Goal: Information Seeking & Learning: Understand process/instructions

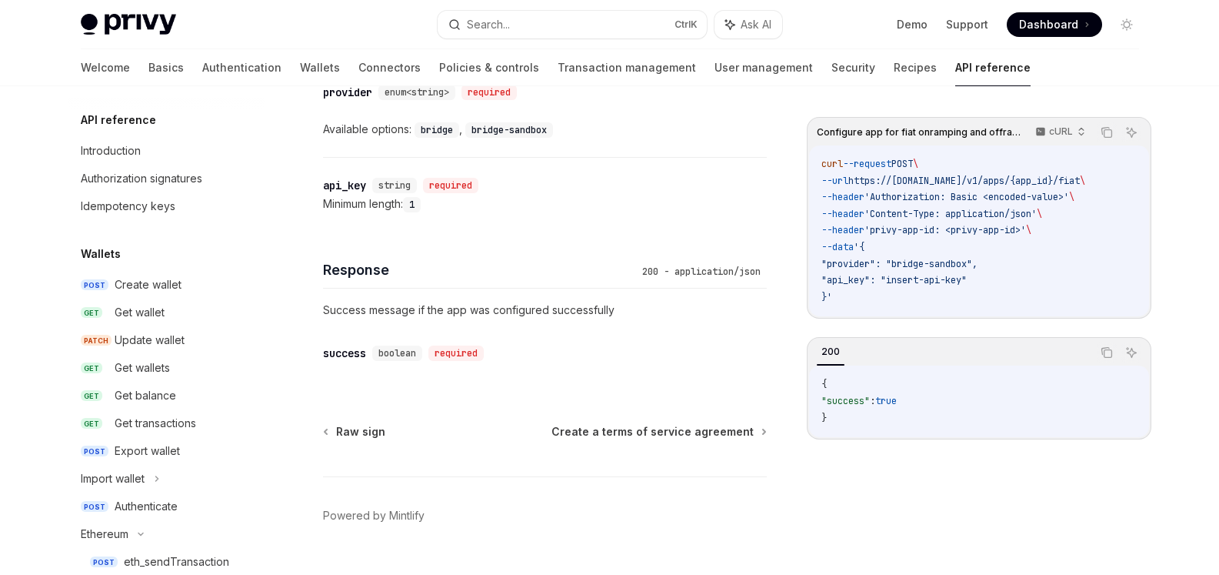
scroll to position [1181, 0]
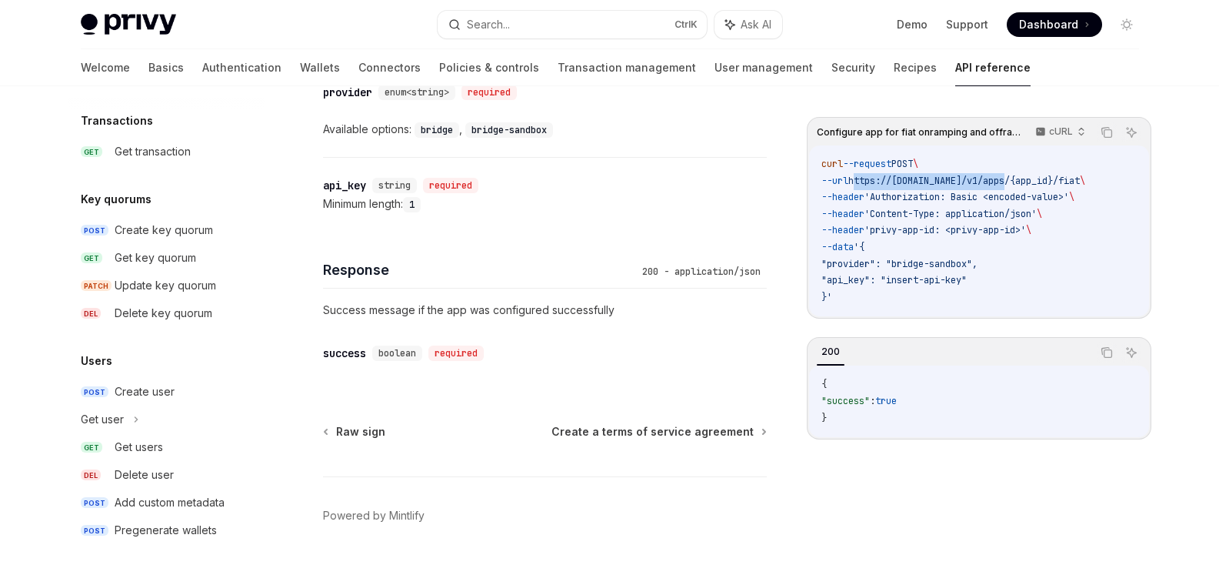
drag, startPoint x: 864, startPoint y: 179, endPoint x: 1021, endPoint y: 181, distance: 156.9
click at [1021, 181] on span "https://api.privy.io/v1/apps/{app_id}/fiat" at bounding box center [964, 181] width 232 height 12
copy span "https://api.privy.io/v1/apps"
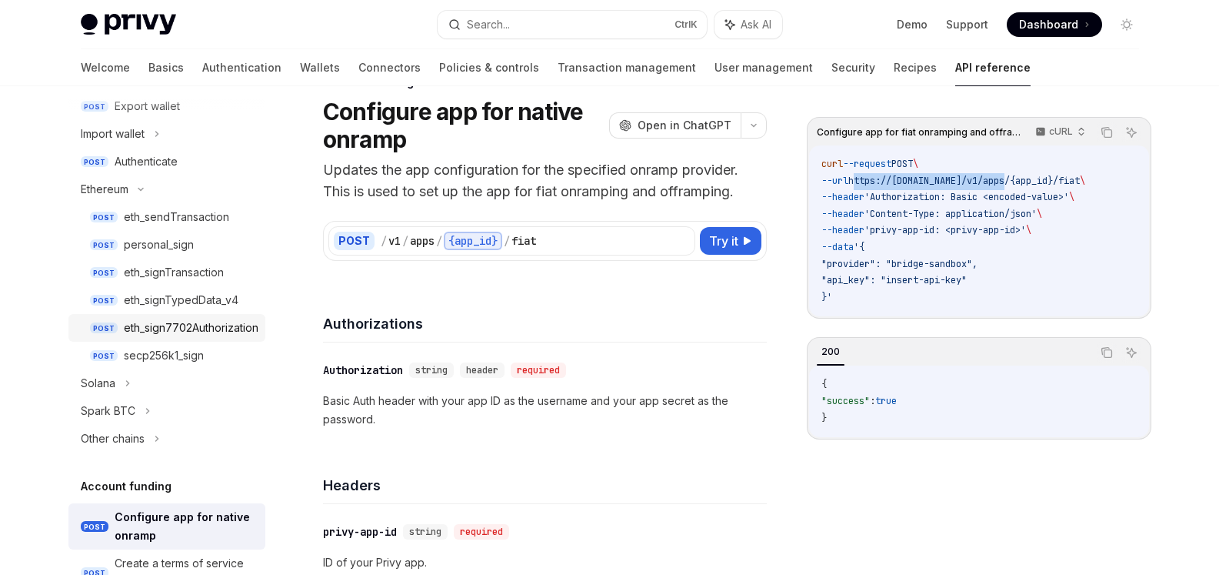
scroll to position [344, 0]
click at [161, 293] on div "eth_signTypedData_v4" at bounding box center [181, 300] width 115 height 18
type textarea "*"
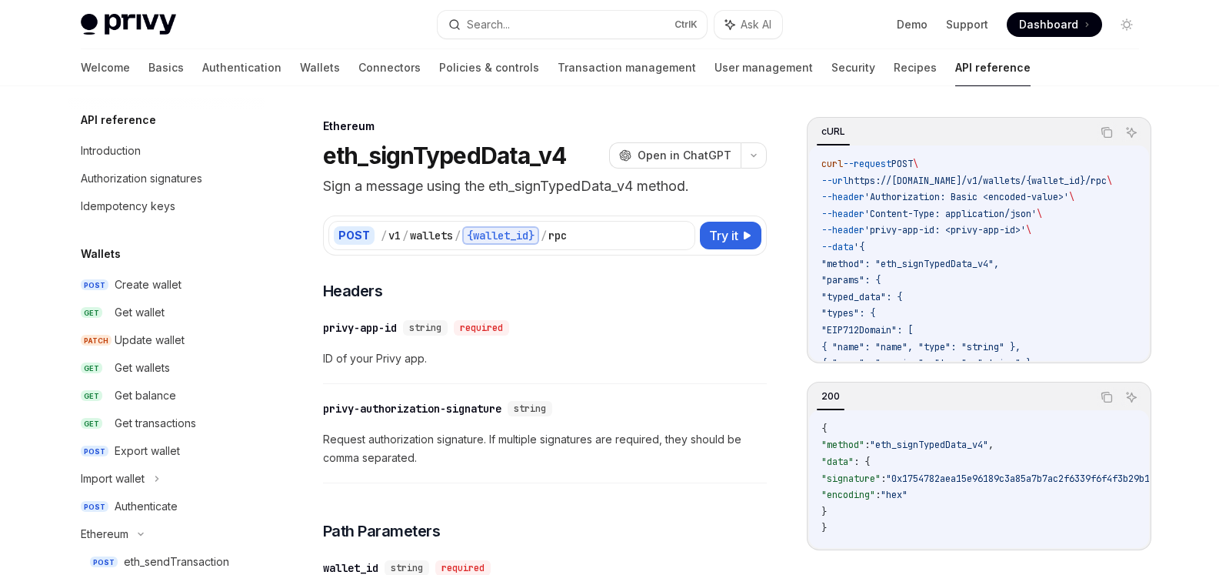
scroll to position [315, 0]
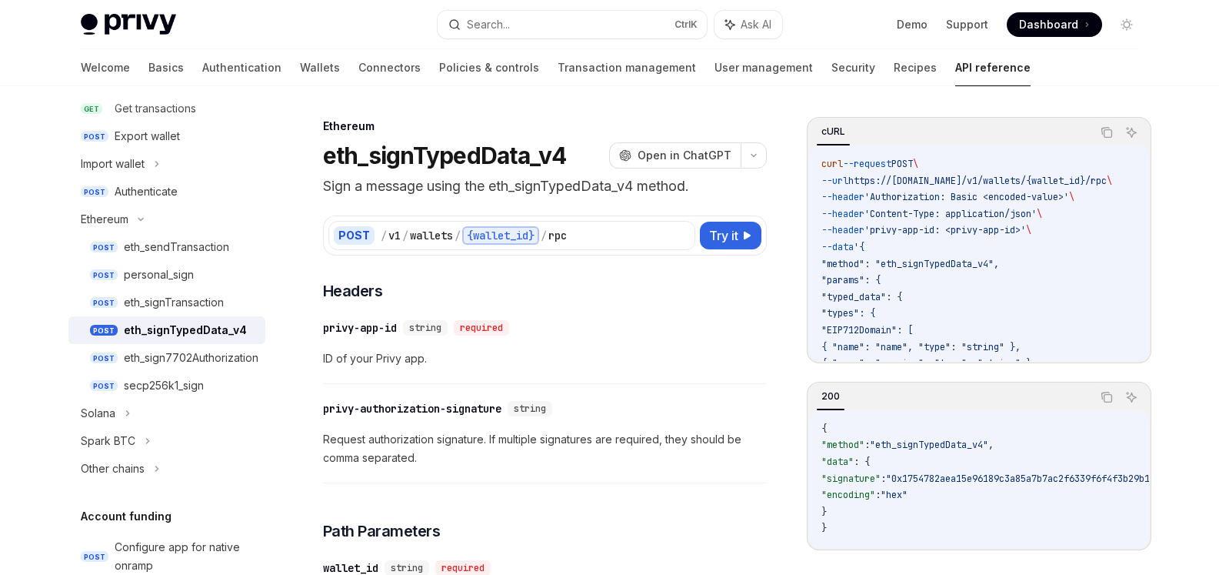
click at [426, 152] on h1 "eth_signTypedData_v4" at bounding box center [445, 156] width 244 height 28
copy h1 "eth_signTypedData_v4"
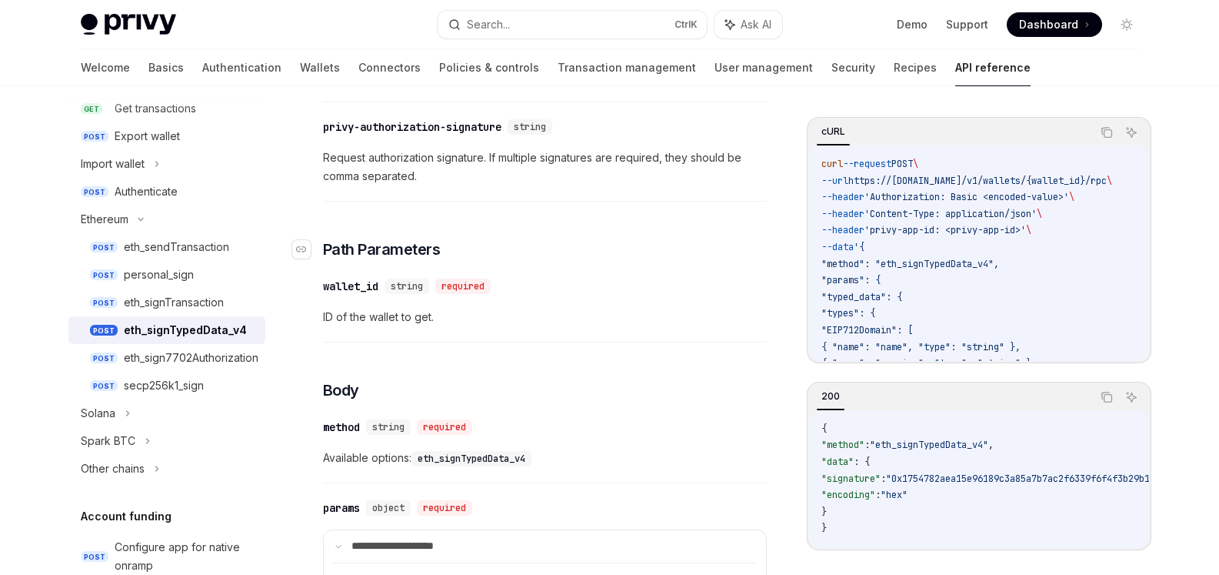
scroll to position [308, 0]
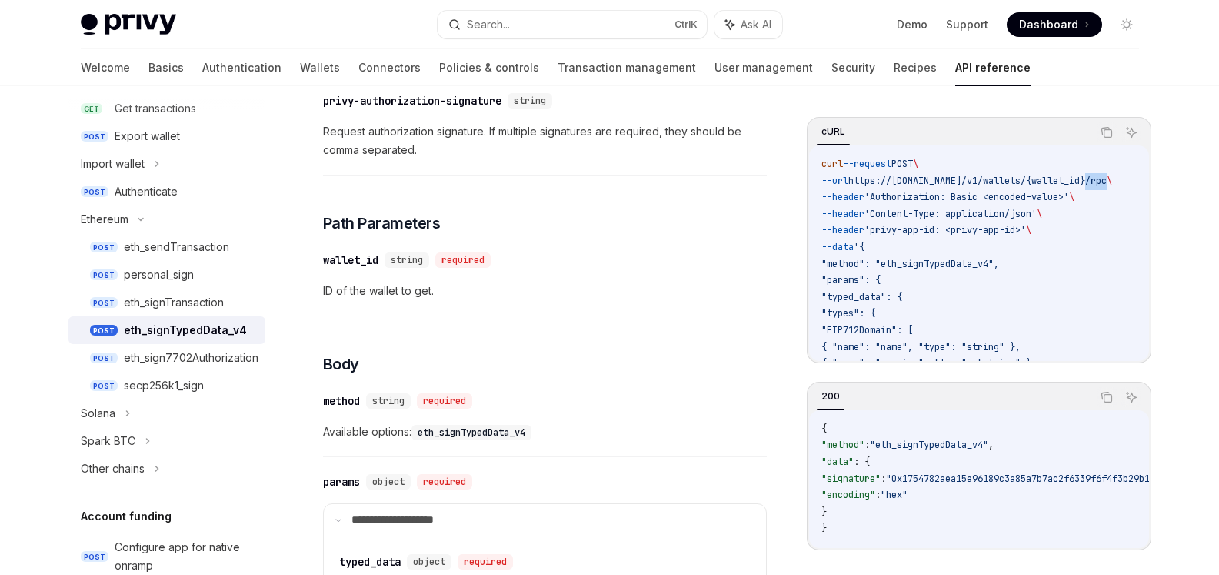
drag, startPoint x: 1108, startPoint y: 178, endPoint x: 1124, endPoint y: 176, distance: 16.3
click at [1107, 176] on span "https://api.privy.io/v1/wallets/{wallet_id}/rpc" at bounding box center [977, 181] width 258 height 12
copy span "/rpc"
click at [901, 199] on span "'Authorization: Basic <encoded-value>'" at bounding box center [961, 197] width 205 height 12
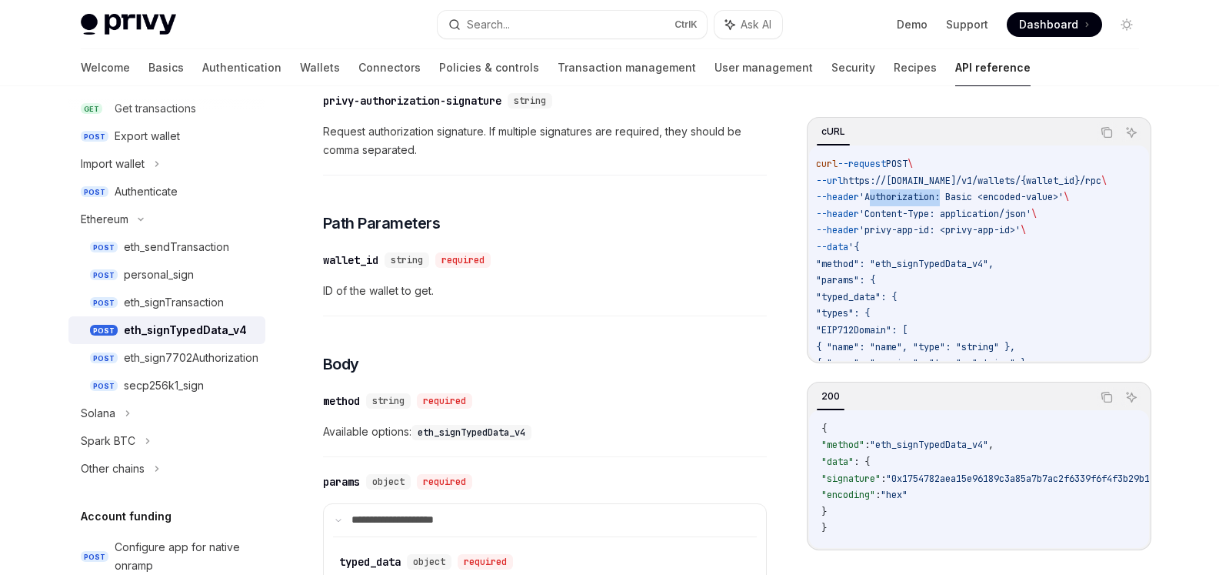
click at [901, 199] on span "'Authorization: Basic <encoded-value>'" at bounding box center [961, 197] width 205 height 12
copy span "Authorization"
click at [971, 194] on span "'Authorization: Basic <encoded-value>'" at bounding box center [961, 197] width 205 height 12
copy span "Basic"
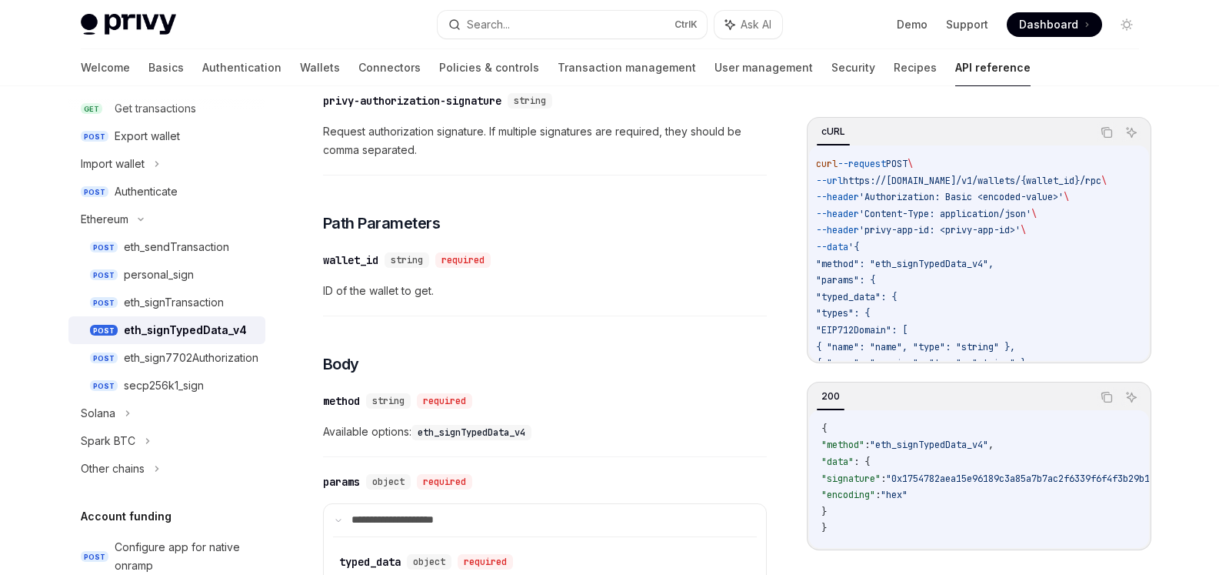
click at [1024, 196] on span "'Authorization: Basic <encoded-value>'" at bounding box center [961, 197] width 205 height 12
copy span "encoded"
click at [881, 234] on span "'privy-app-id: <privy-app-id>'" at bounding box center [940, 230] width 162 height 12
click at [883, 232] on span "'privy-app-id: <privy-app-id>'" at bounding box center [940, 230] width 162 height 12
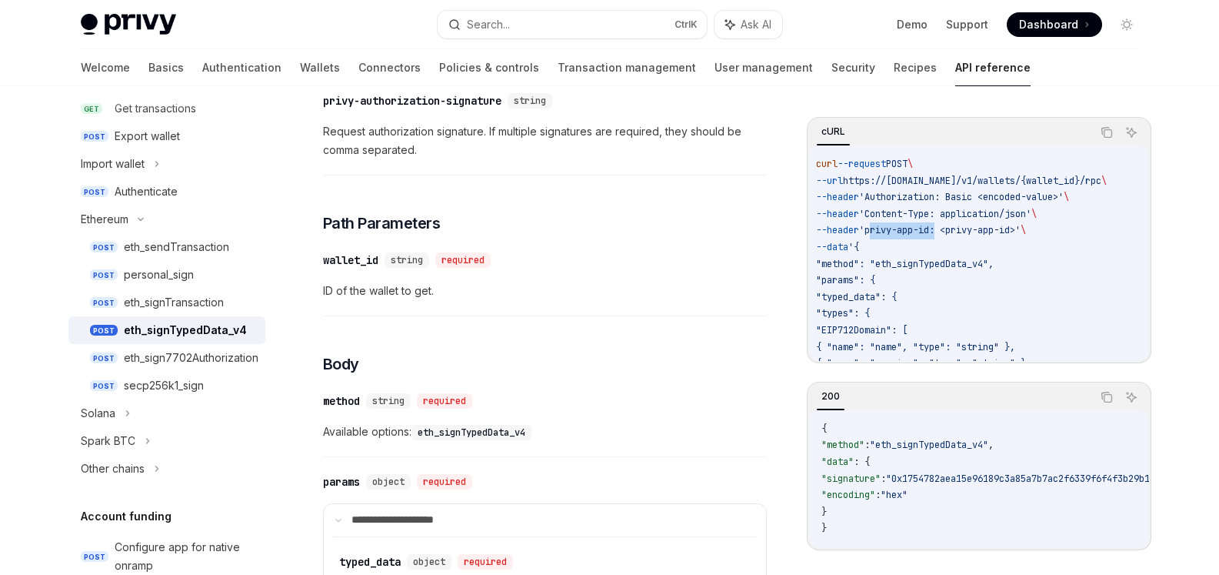
drag, startPoint x: 881, startPoint y: 232, endPoint x: 948, endPoint y: 228, distance: 67.0
click at [948, 228] on span "'privy-app-id: <privy-app-id>'" at bounding box center [940, 230] width 162 height 12
copy span "privy-app-id"
click at [1021, 208] on span "'Content-Type: application/json'" at bounding box center [945, 214] width 172 height 12
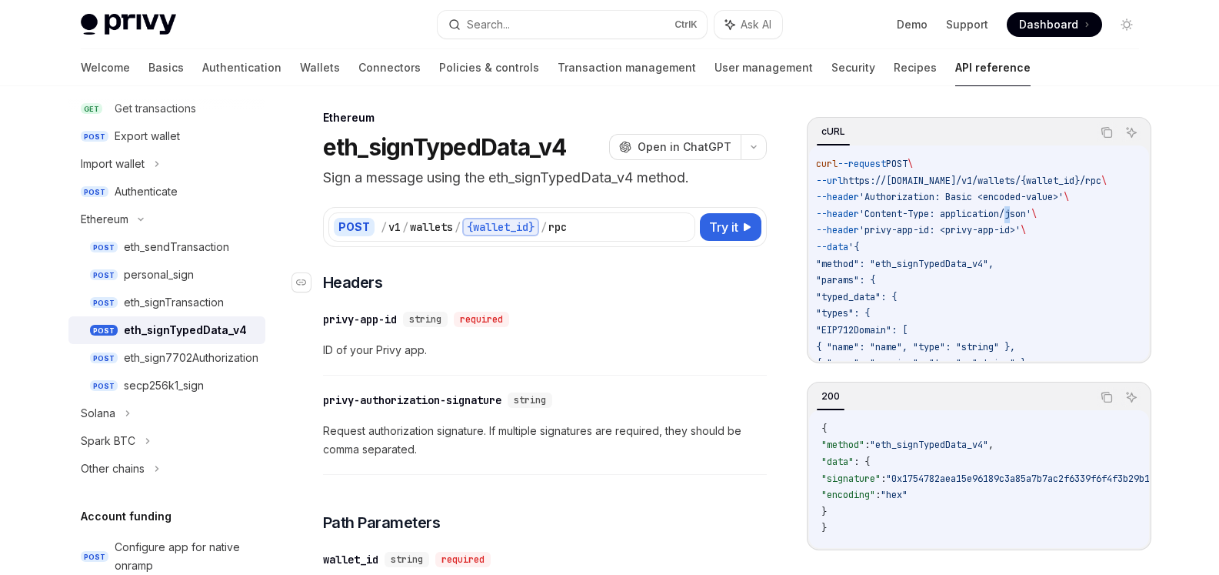
scroll to position [0, 0]
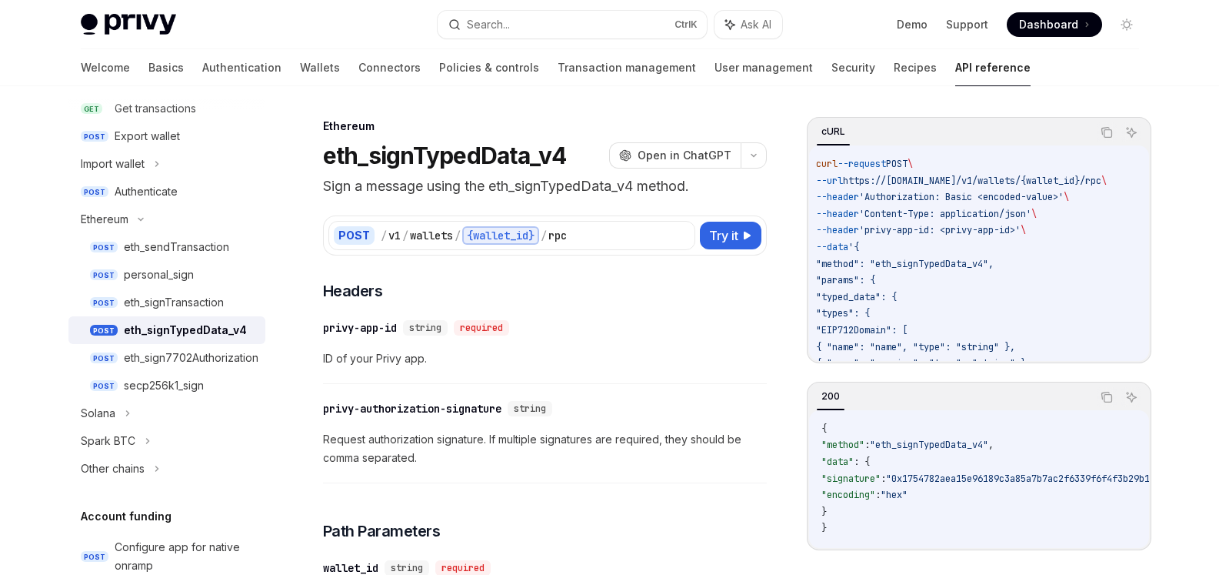
click at [450, 438] on span "Request authorization signature. If multiple signatures are required, they shou…" at bounding box center [545, 448] width 444 height 37
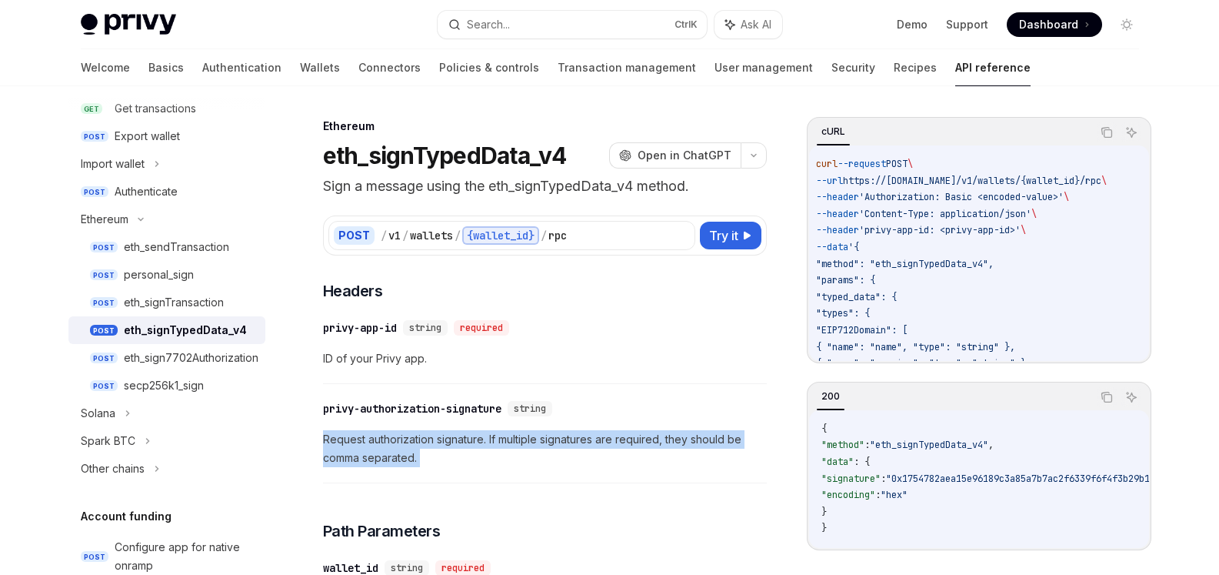
click at [450, 438] on span "Request authorization signature. If multiple signatures are required, they shou…" at bounding box center [545, 448] width 444 height 37
click at [440, 411] on div at bounding box center [440, 411] width 0 height 0
click at [472, 455] on span "Request authorization signature. If multiple signatures are required, they shou…" at bounding box center [545, 448] width 444 height 37
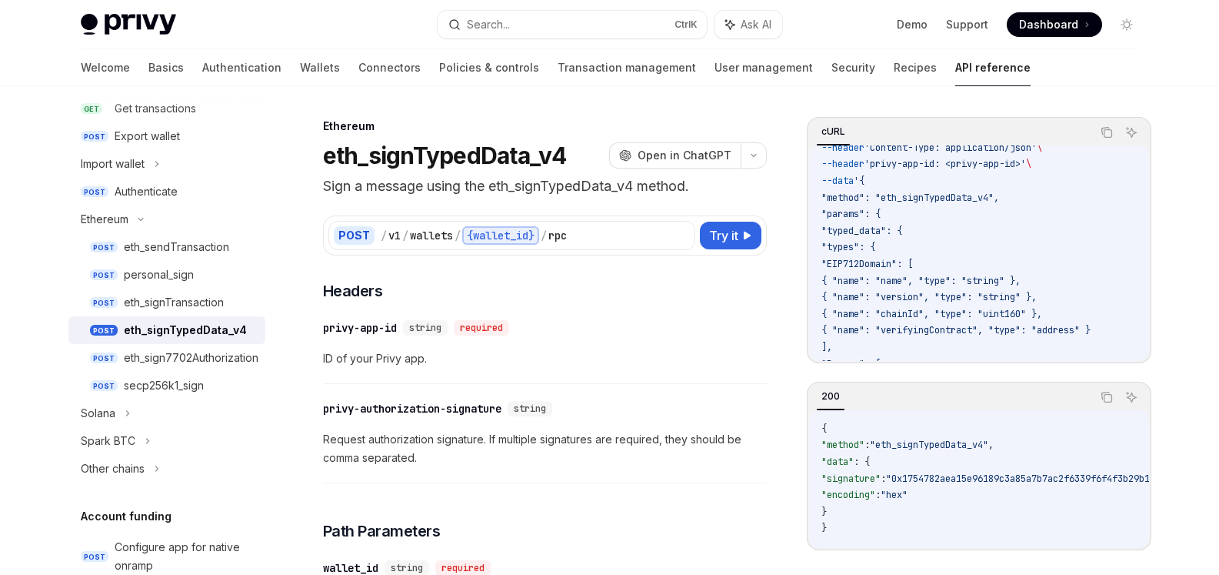
scroll to position [28, 0]
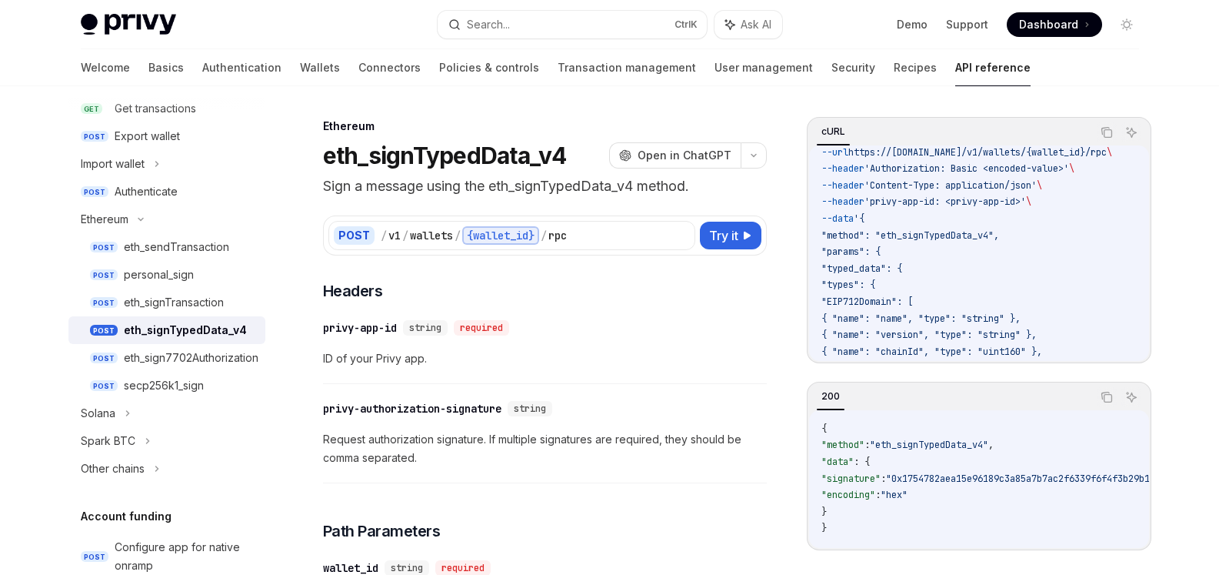
click at [854, 232] on span ""method": "eth_signTypedData_v4"," at bounding box center [910, 235] width 178 height 12
copy span "method"
click at [928, 238] on span ""method": "eth_signTypedData_v4"," at bounding box center [910, 235] width 178 height 12
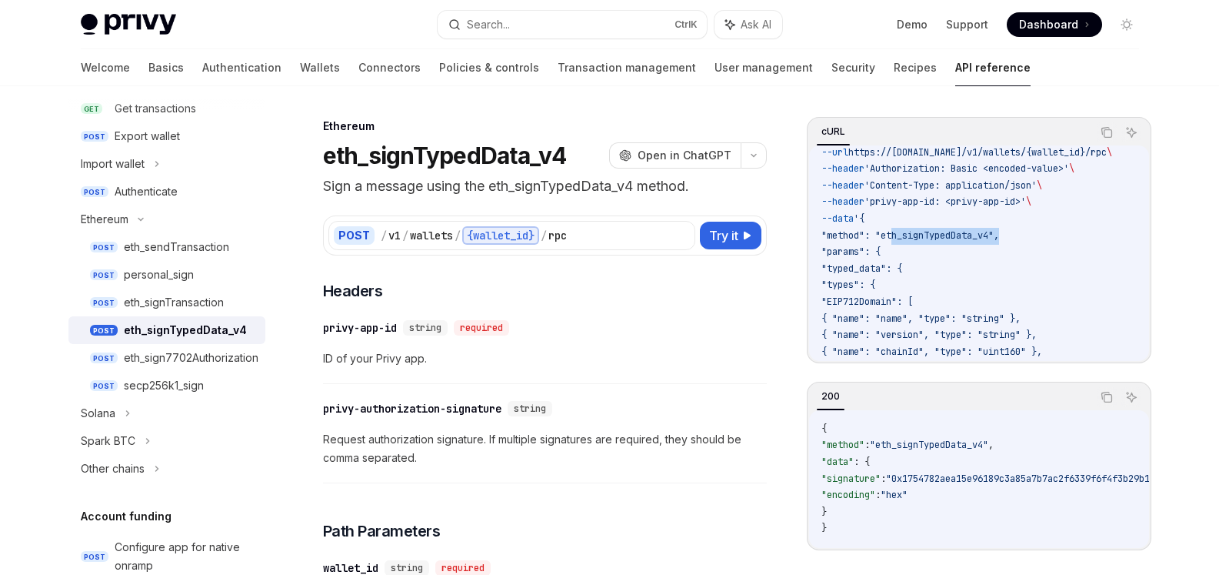
click at [928, 238] on span ""method": "eth_signTypedData_v4"," at bounding box center [910, 235] width 178 height 12
copy span "eth_signTypedData_v4"
click at [851, 248] on span ""params": {" at bounding box center [850, 251] width 59 height 12
copy span "params"
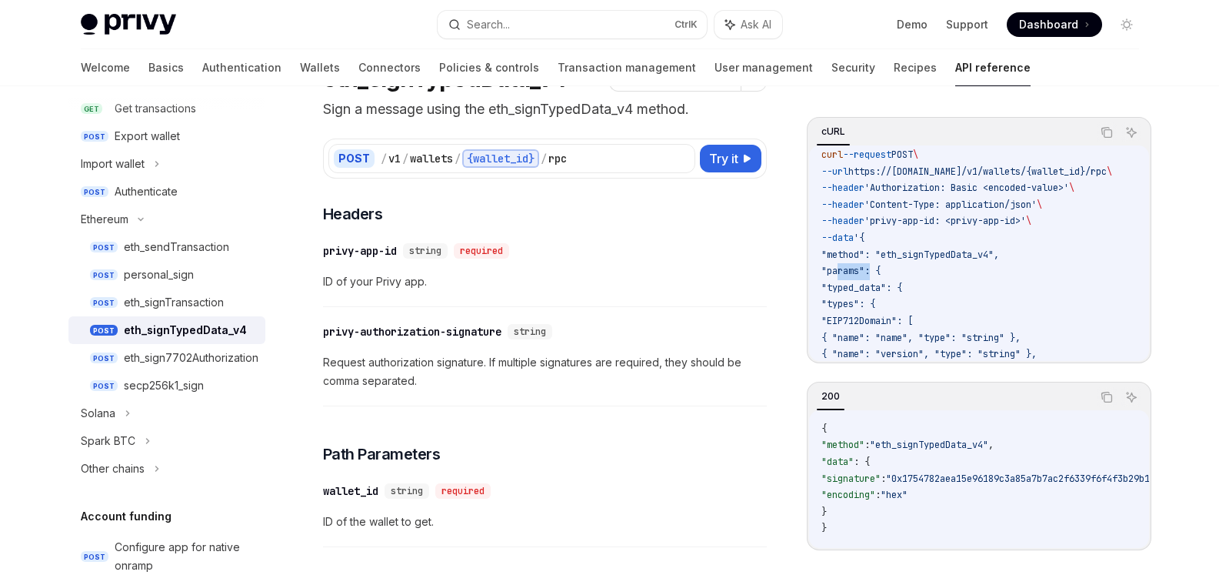
scroll to position [0, 0]
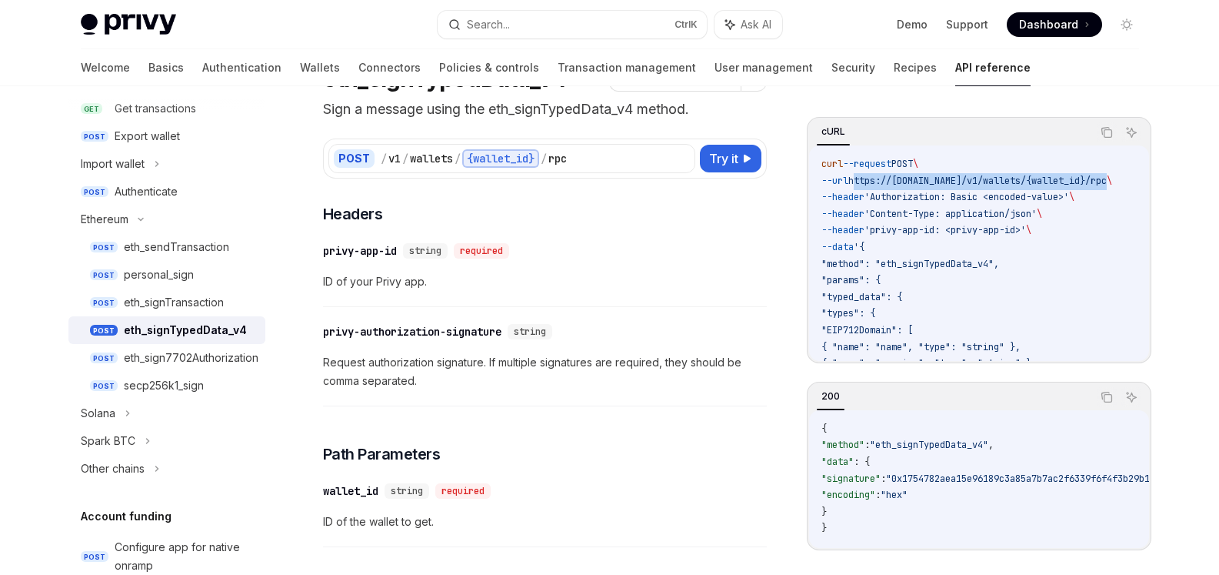
drag, startPoint x: 867, startPoint y: 182, endPoint x: 1128, endPoint y: 180, distance: 260.7
click at [1112, 180] on span "--url https://api.privy.io/v1/wallets/{wallet_id}/rpc \" at bounding box center [966, 181] width 291 height 12
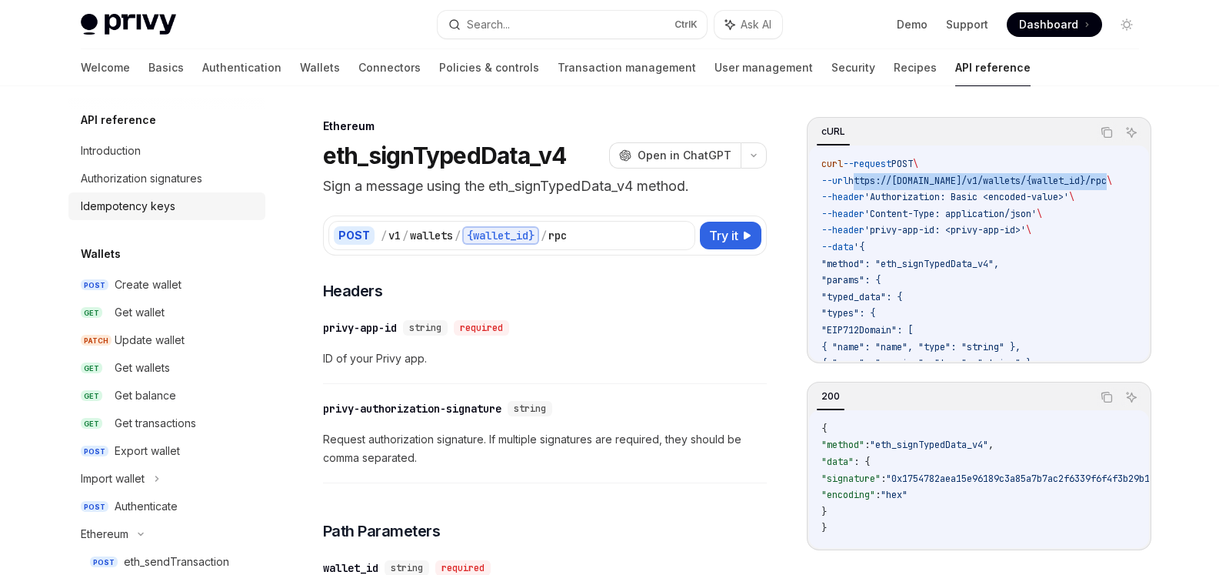
click at [152, 202] on div "Idempotency keys" at bounding box center [128, 206] width 95 height 18
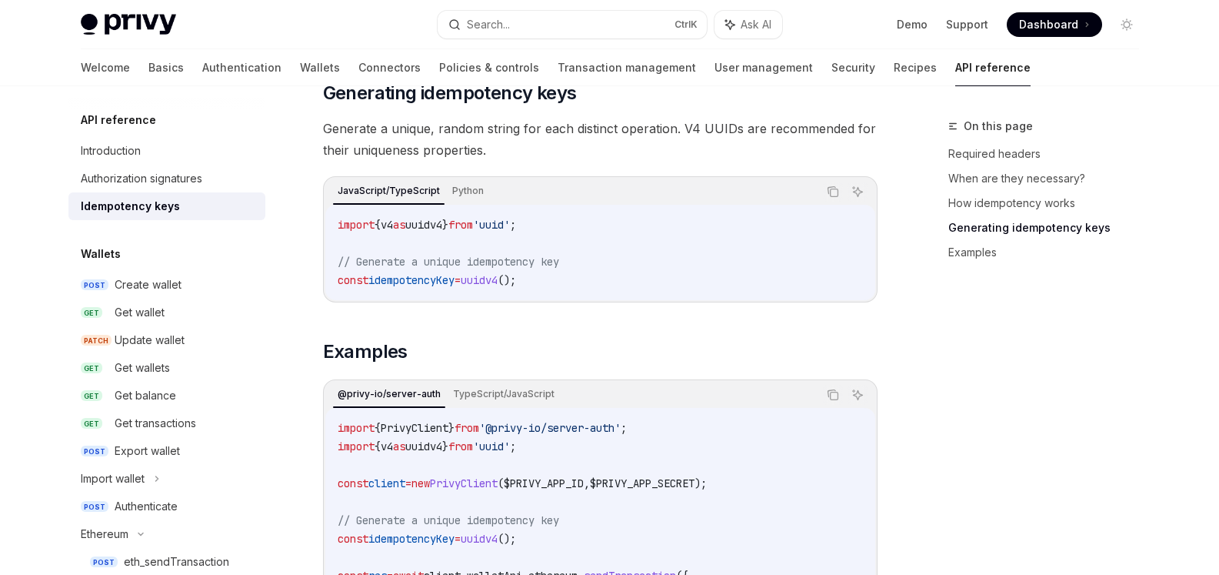
scroll to position [1231, 0]
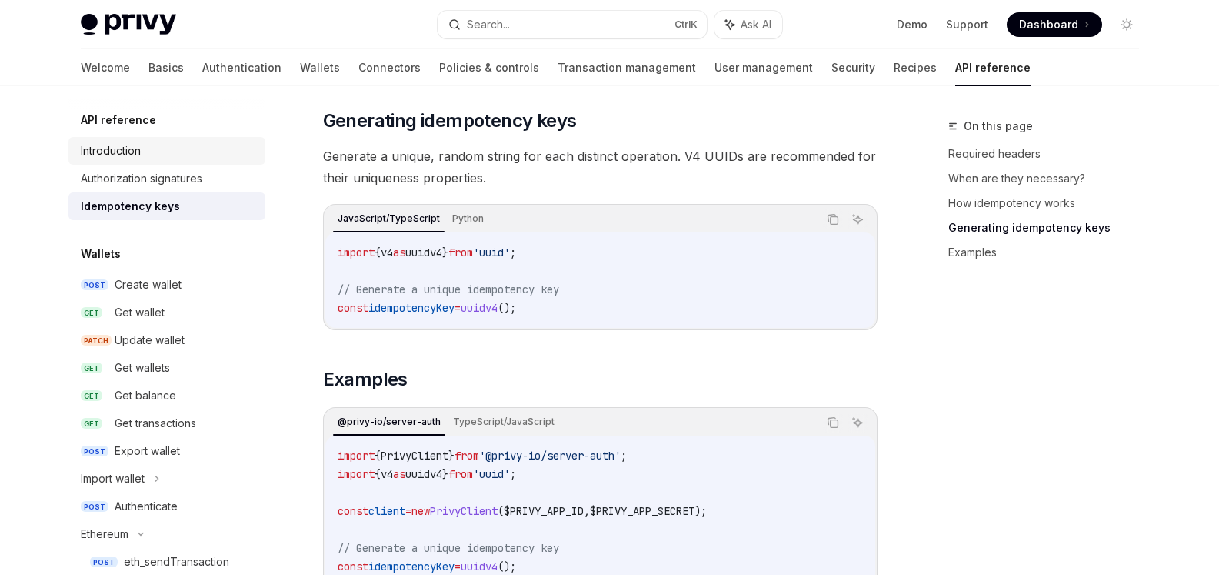
click at [125, 143] on div "Introduction" at bounding box center [111, 151] width 60 height 18
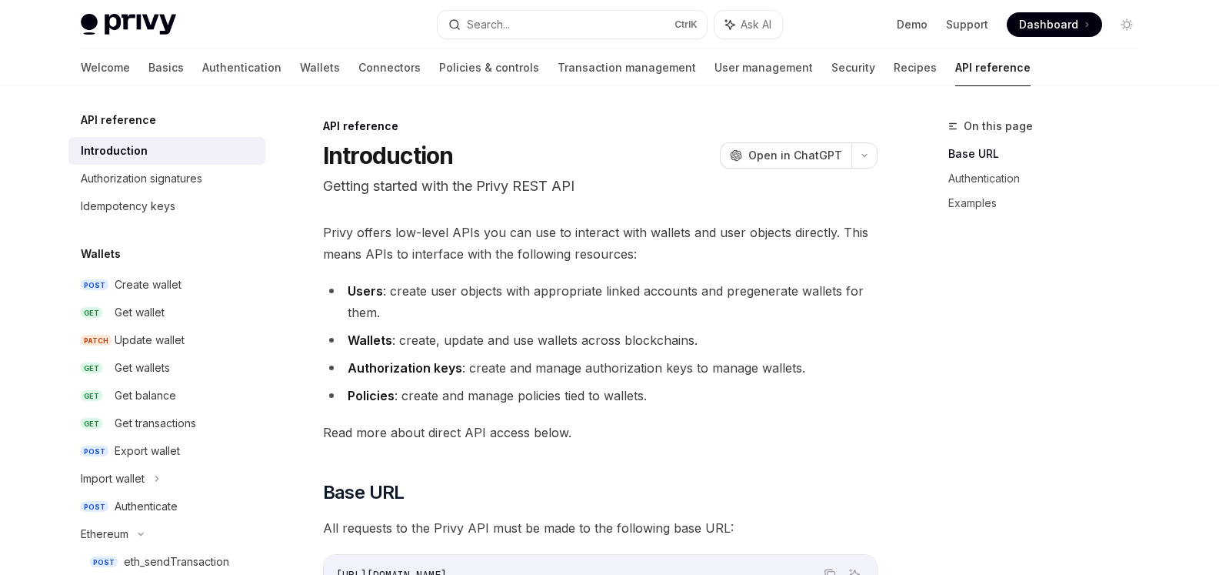
click at [708, 256] on span "Privy offers low-level APIs you can use to interact with wallets and user objec…" at bounding box center [600, 243] width 555 height 43
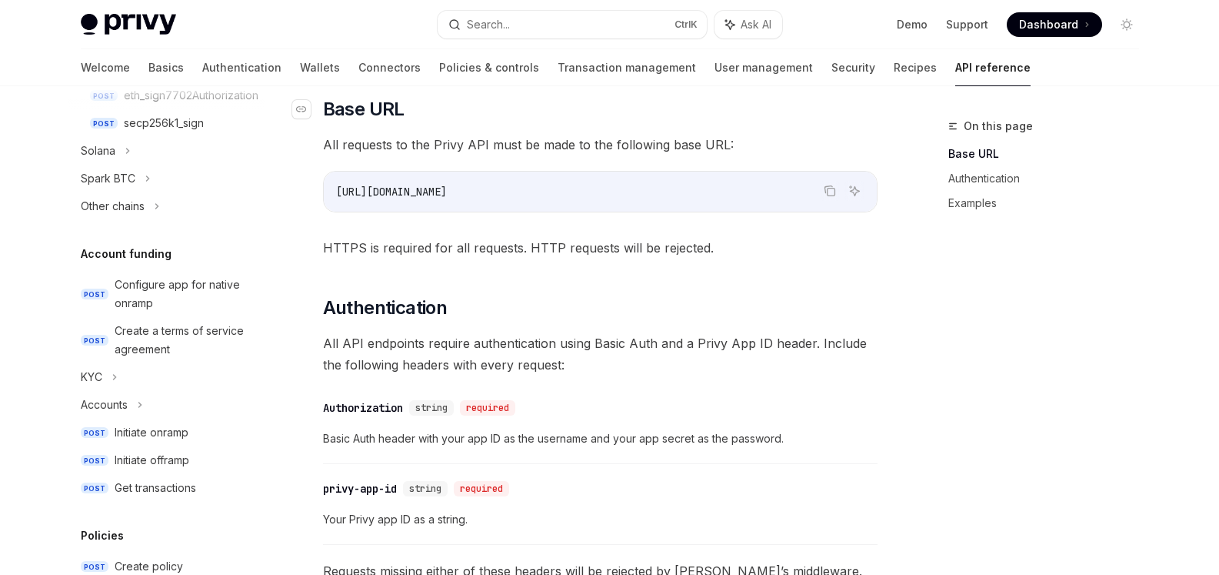
scroll to position [385, 0]
click at [535, 354] on span "All API endpoints require authentication using Basic Auth and a Privy App ID he…" at bounding box center [600, 352] width 555 height 43
click at [534, 354] on span "All API endpoints require authentication using Basic Auth and a Privy App ID he…" at bounding box center [600, 352] width 555 height 43
click at [522, 338] on span "All API endpoints require authentication using Basic Auth and a Privy App ID he…" at bounding box center [600, 352] width 555 height 43
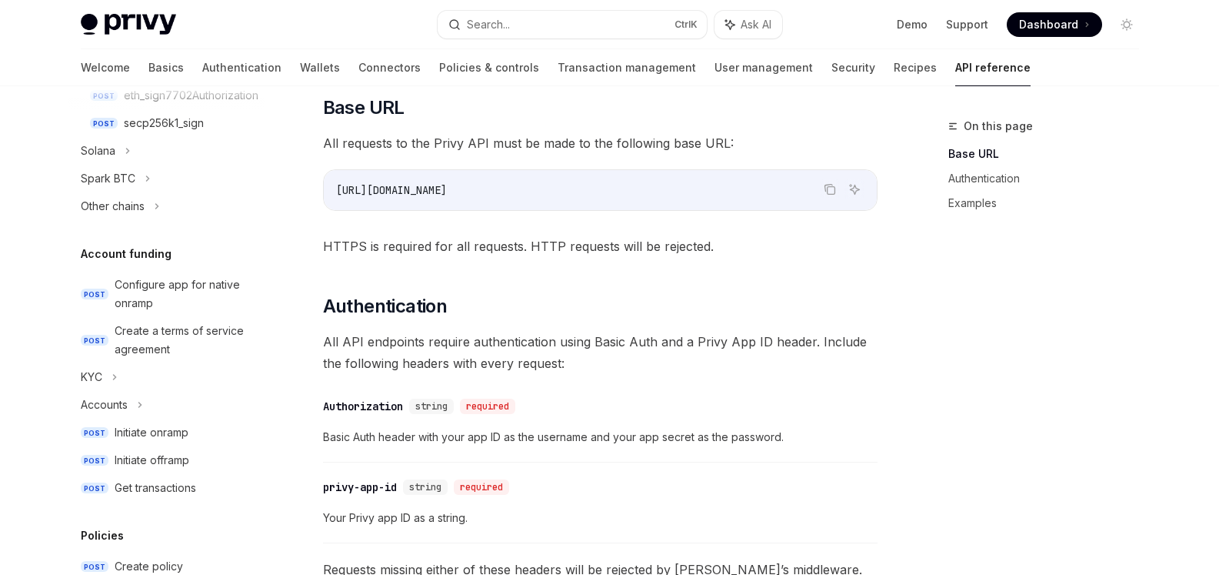
click at [522, 338] on span "All API endpoints require authentication using Basic Auth and a Privy App ID he…" at bounding box center [600, 352] width 555 height 43
click at [512, 312] on div at bounding box center [512, 312] width 0 height 0
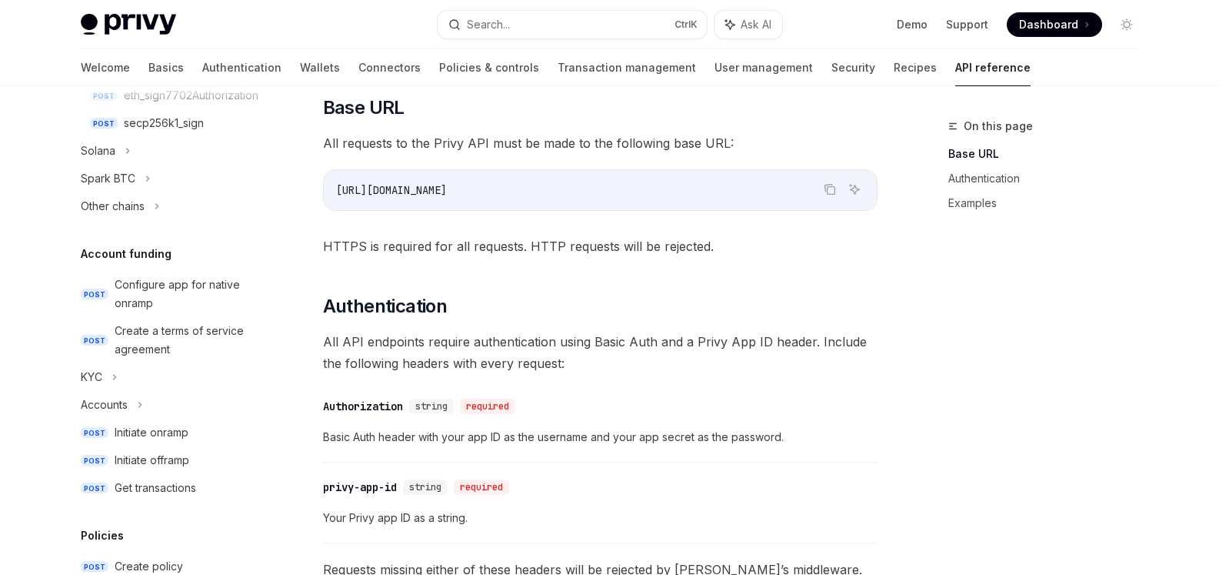
click at [555, 368] on span "All API endpoints require authentication using Basic Auth and a Privy App ID he…" at bounding box center [600, 352] width 555 height 43
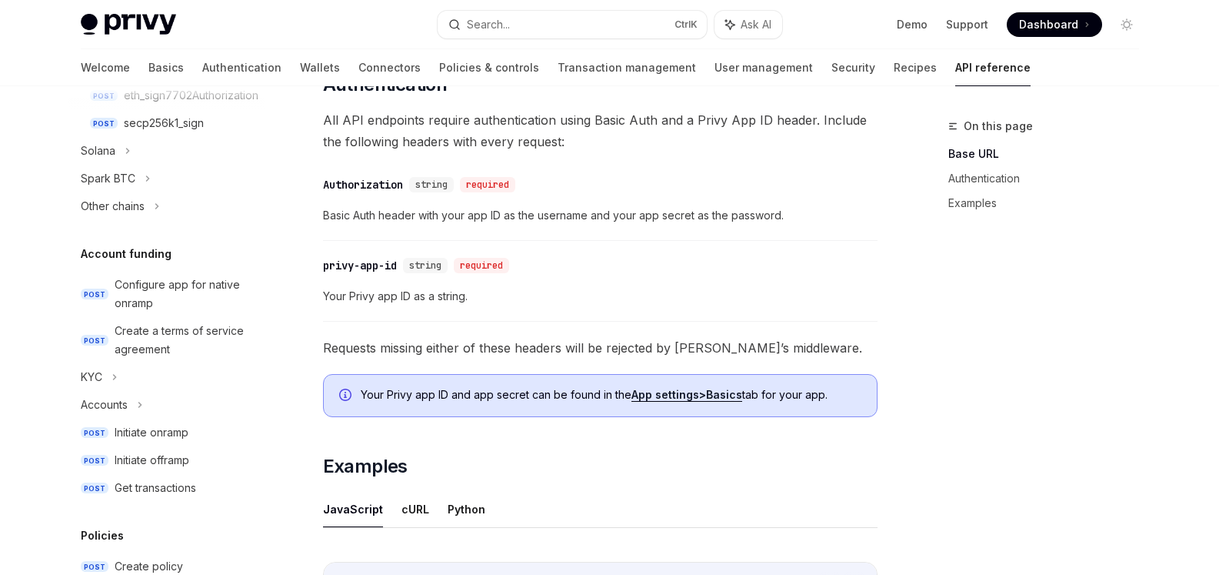
scroll to position [615, 0]
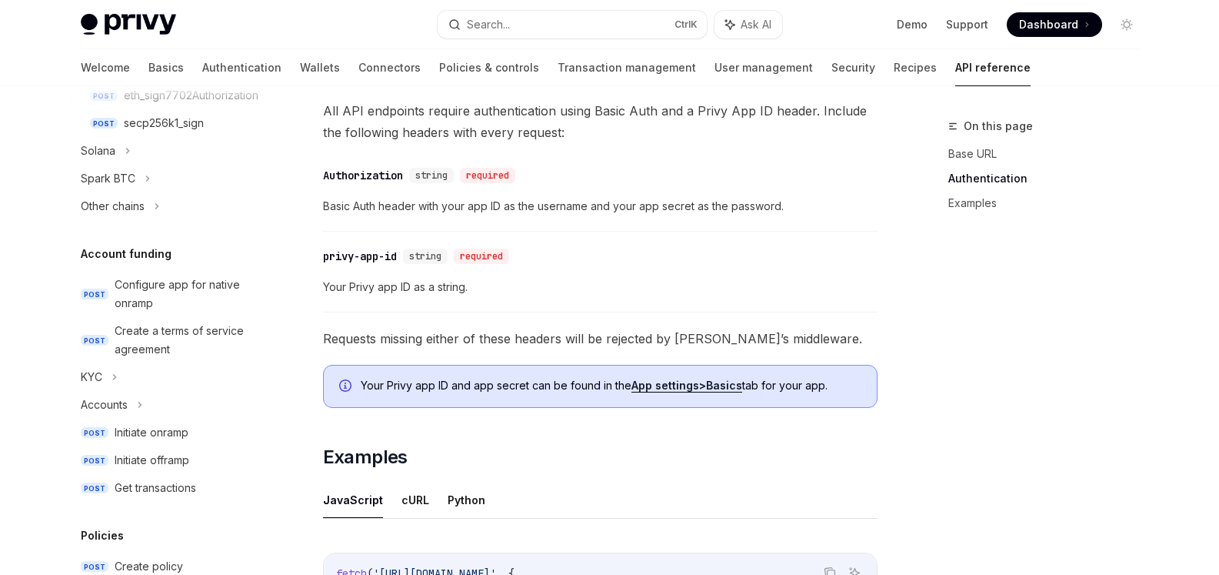
click at [488, 341] on span "Requests missing either of these headers will be rejected by Privy’s middleware." at bounding box center [600, 339] width 555 height 22
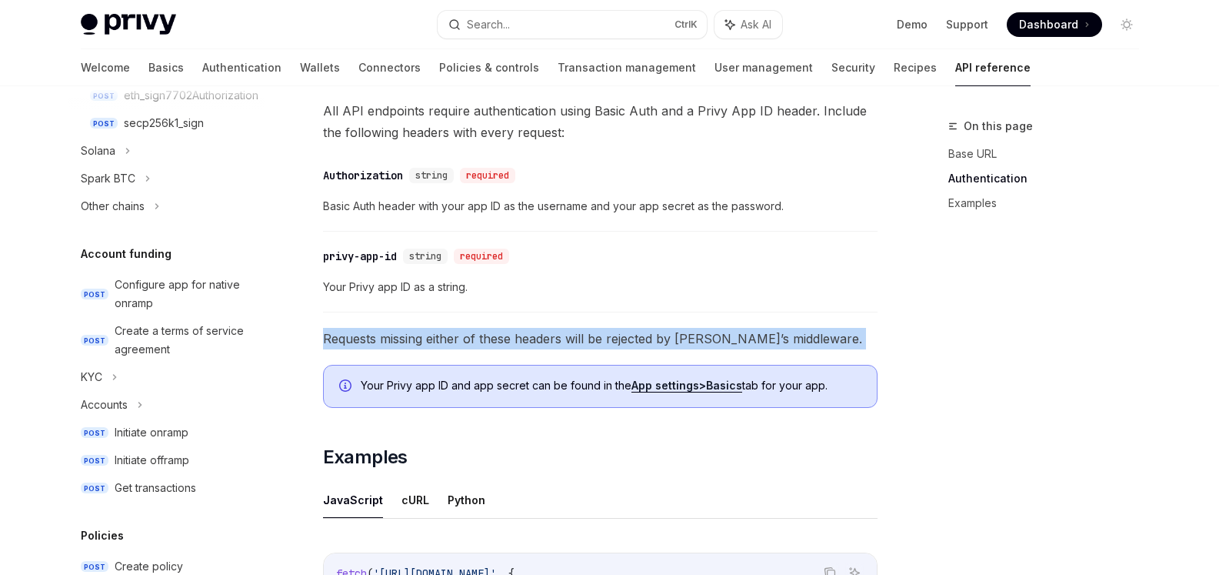
click at [488, 341] on span "Requests missing either of these headers will be rejected by Privy’s middleware." at bounding box center [600, 339] width 555 height 22
click at [478, 309] on div at bounding box center [478, 309] width 0 height 0
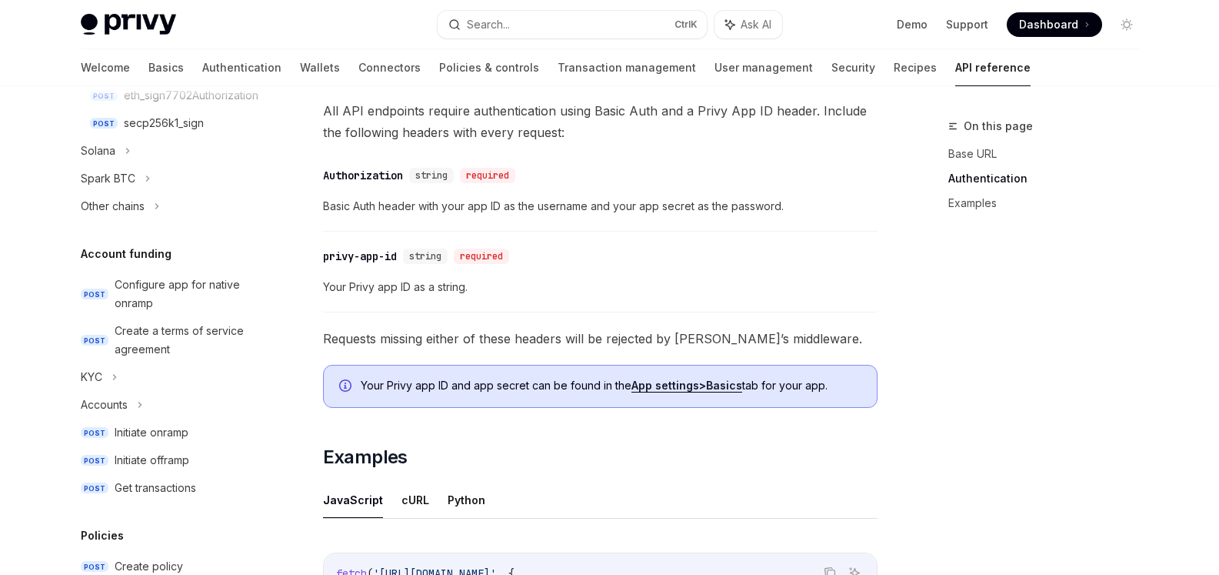
click at [802, 282] on span "Your Privy app ID as a string." at bounding box center [600, 287] width 555 height 18
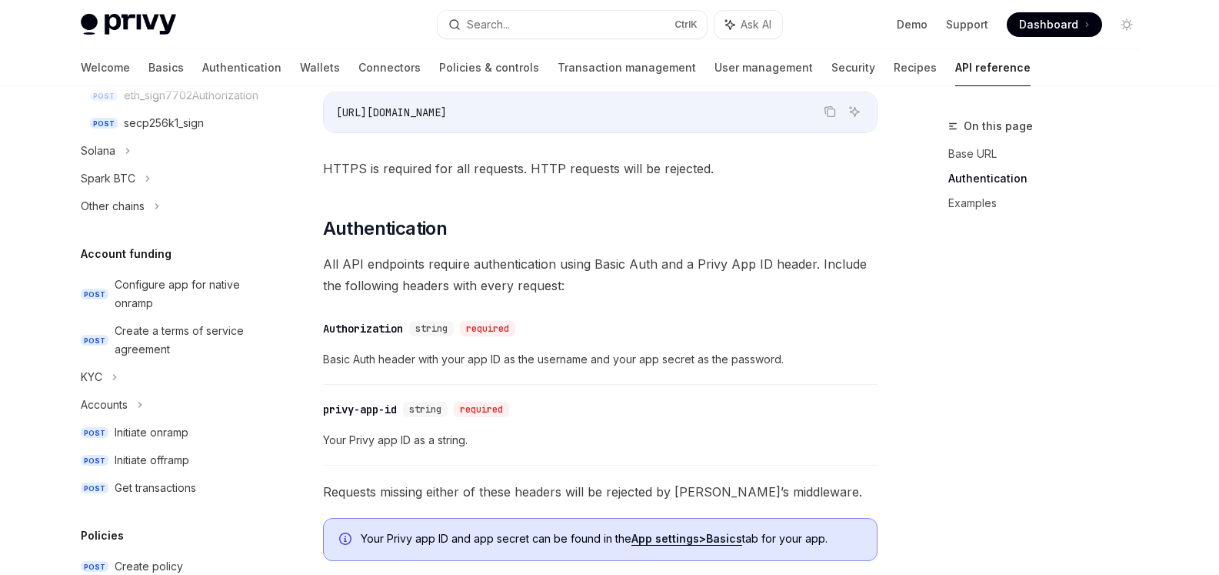
scroll to position [461, 0]
click at [371, 325] on div "Authorization" at bounding box center [363, 328] width 80 height 15
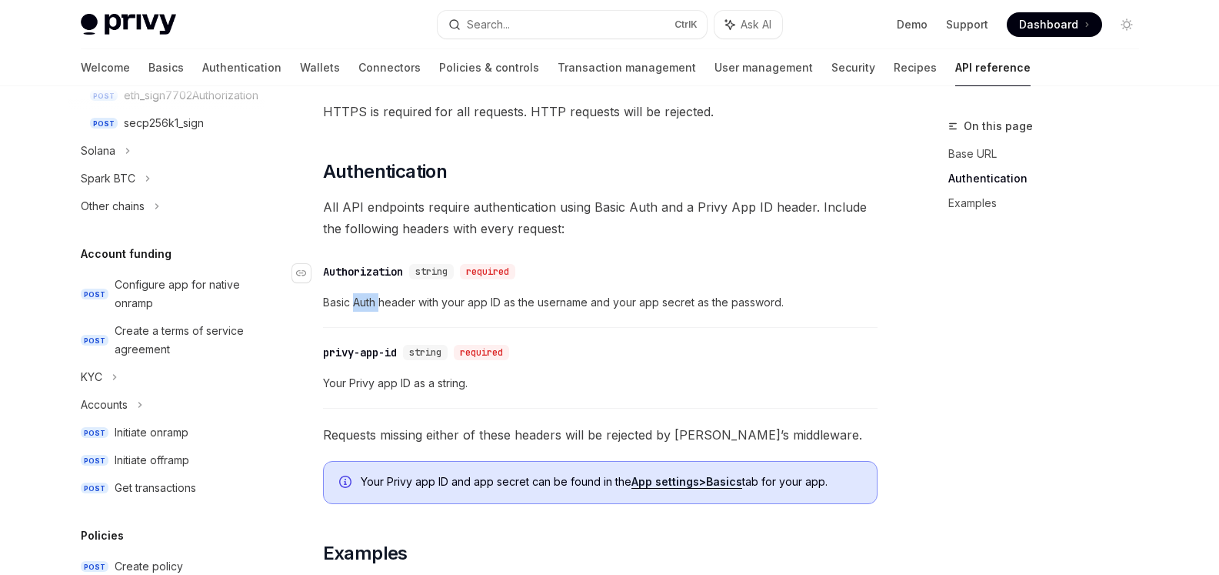
click at [371, 325] on div "Privy offers low-level APIs you can use to interact with wallets and user objec…" at bounding box center [600, 291] width 555 height 1178
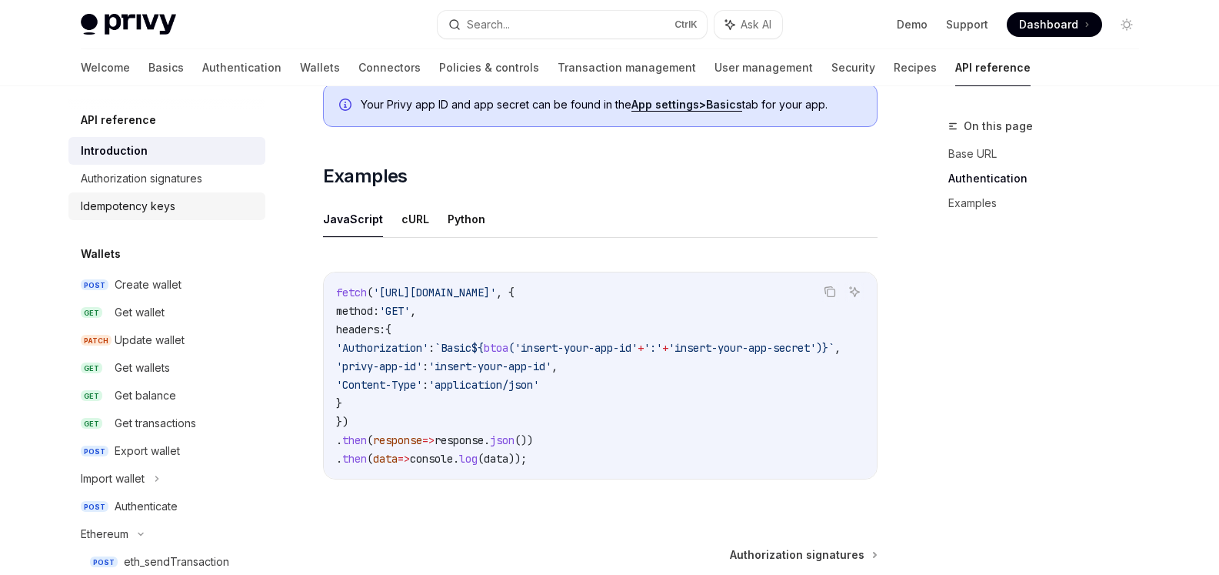
scroll to position [895, 0]
click at [146, 181] on div "Authorization signatures" at bounding box center [142, 178] width 122 height 18
type textarea "*"
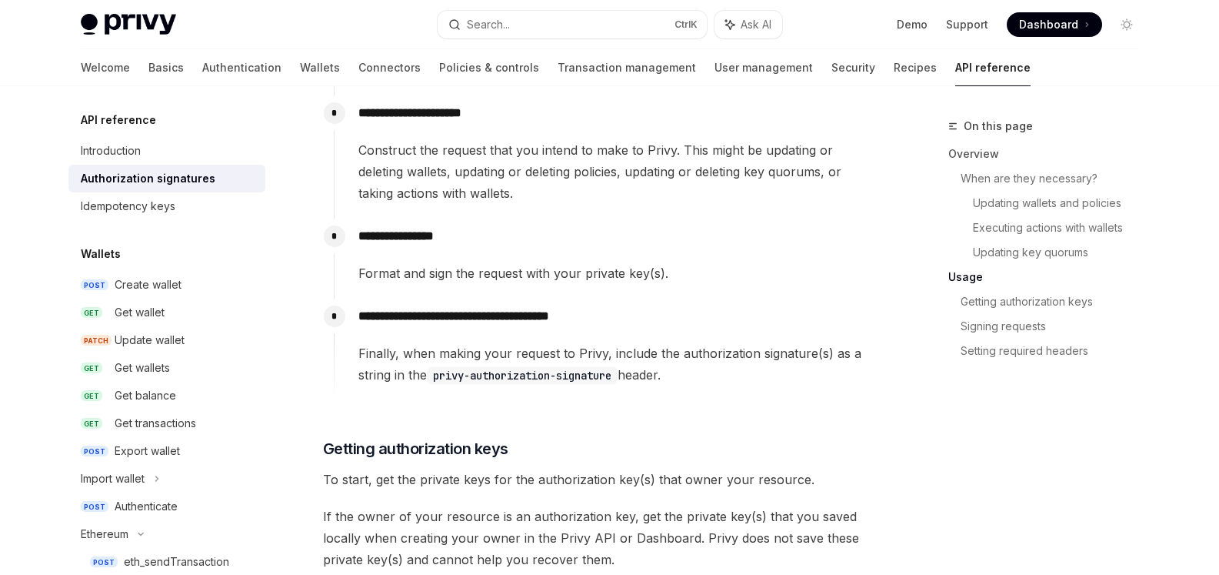
scroll to position [1615, 0]
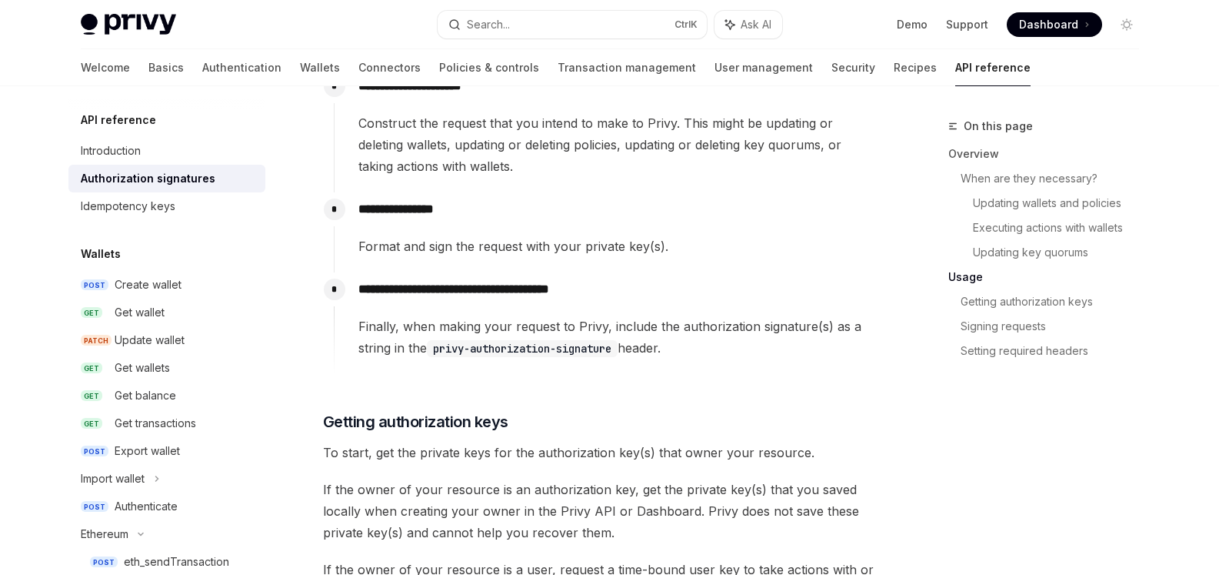
click at [485, 288] on p "**********" at bounding box center [617, 289] width 518 height 22
click at [479, 325] on span "Finally, when making your request to Privy, include the authorization signature…" at bounding box center [617, 336] width 518 height 43
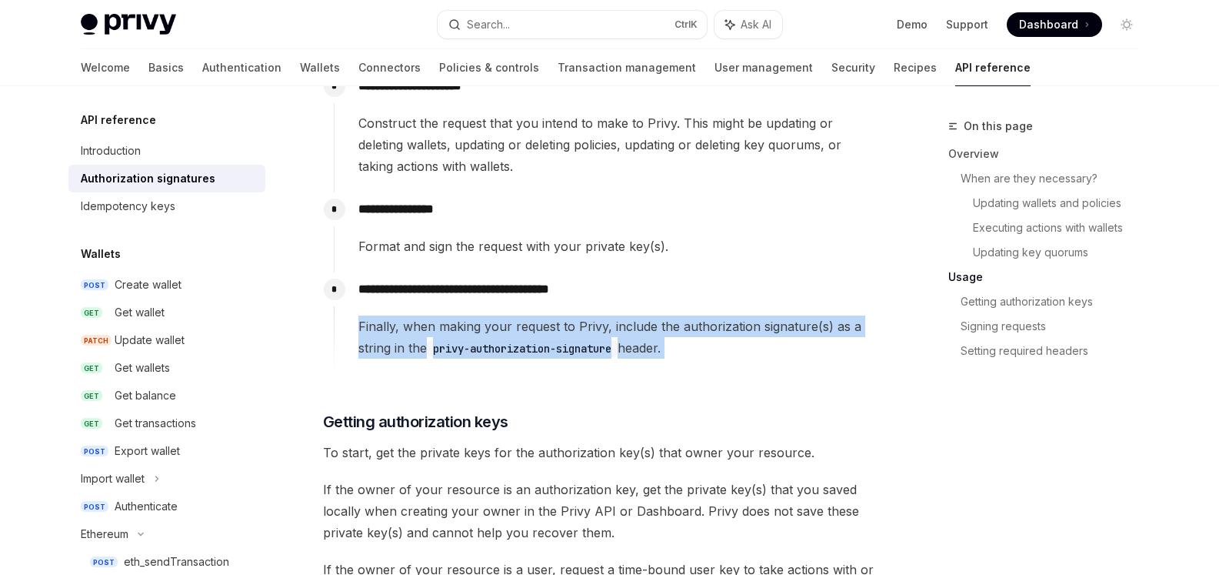
click at [479, 325] on span "Finally, when making your request to Privy, include the authorization signature…" at bounding box center [617, 336] width 518 height 43
click at [469, 297] on div at bounding box center [469, 297] width 0 height 0
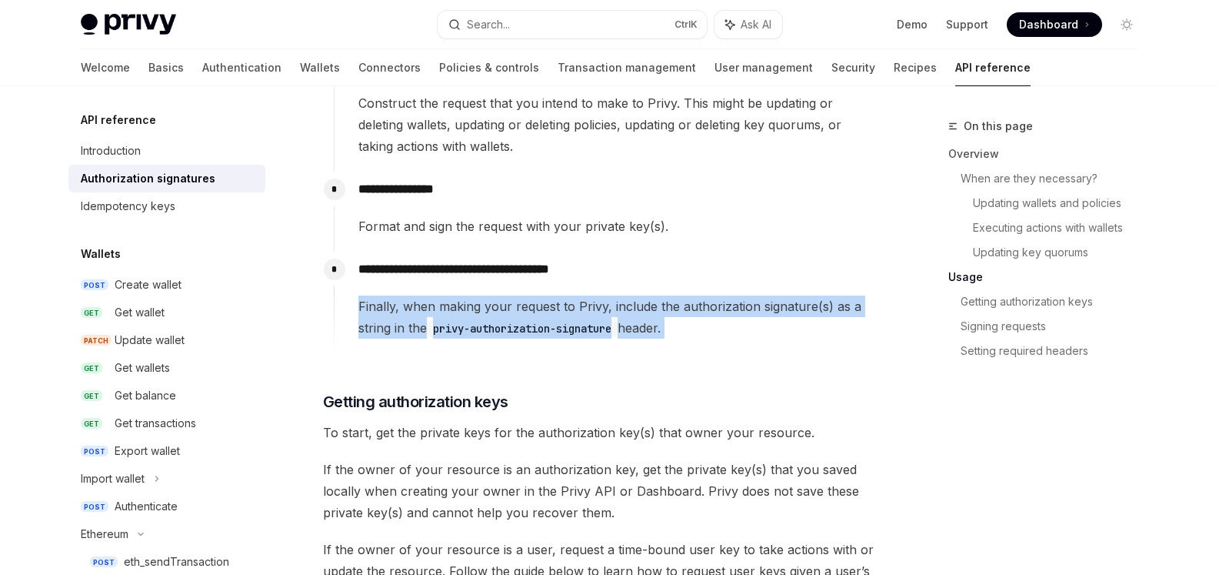
scroll to position [1637, 0]
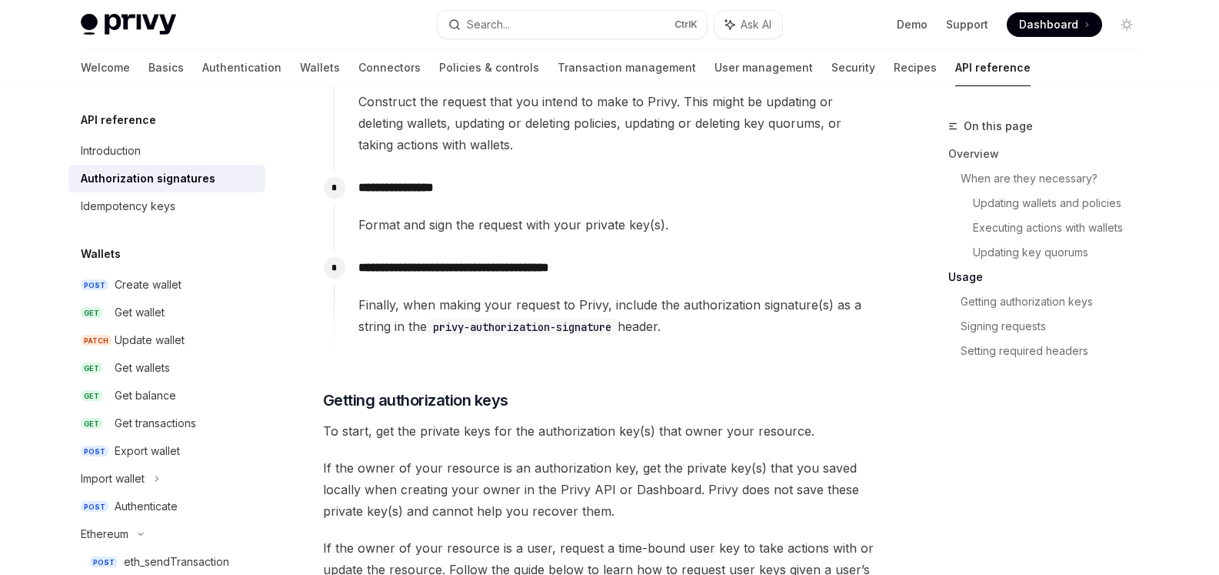
drag, startPoint x: 438, startPoint y: 328, endPoint x: 624, endPoint y: 328, distance: 186.1
click at [618, 328] on code "privy-authorization-signature" at bounding box center [522, 326] width 191 height 17
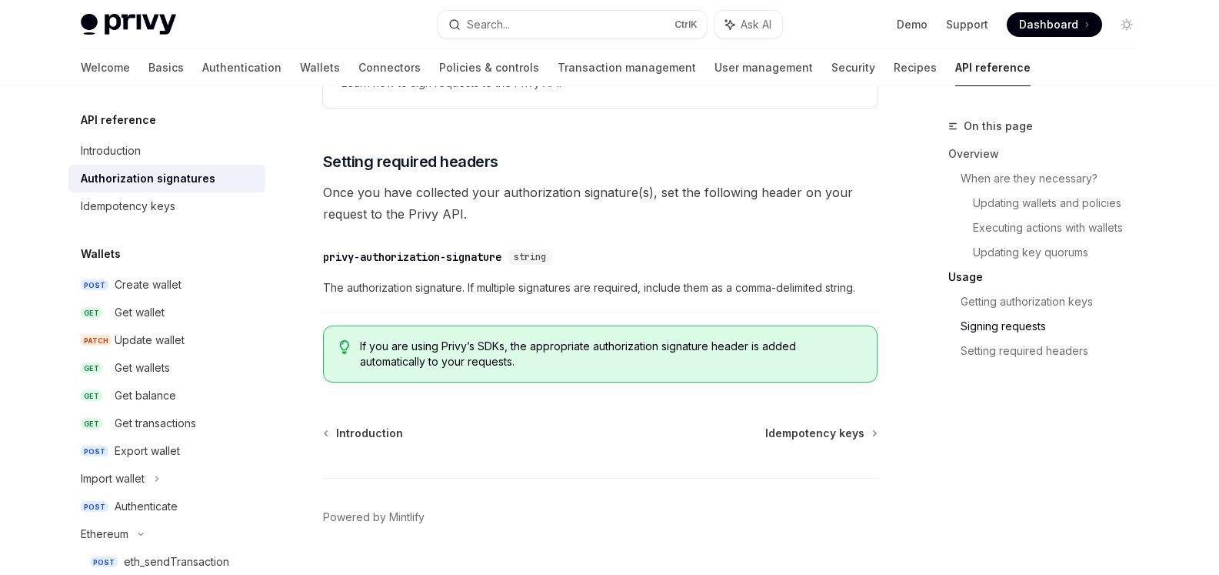
scroll to position [2637, 0]
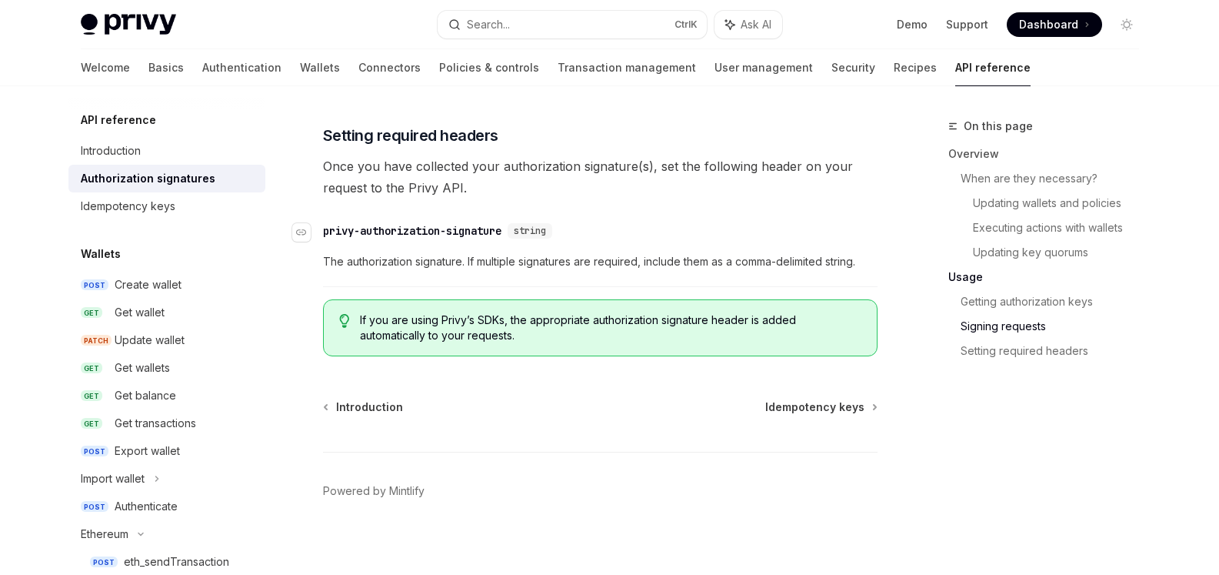
click at [398, 227] on div "privy-authorization-signature" at bounding box center [412, 230] width 178 height 15
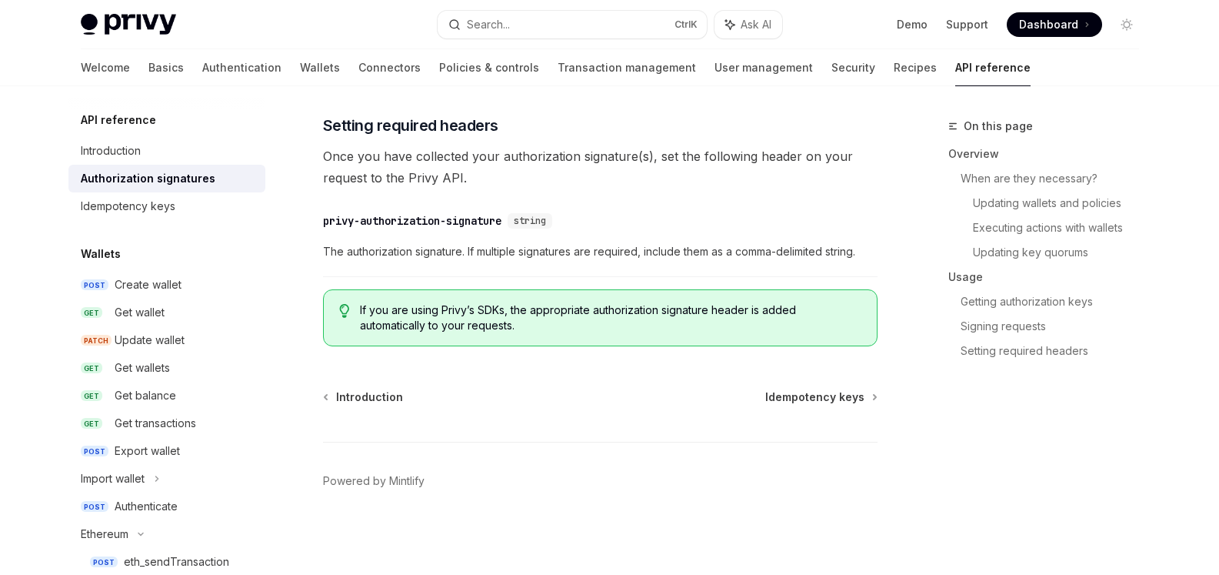
click at [505, 251] on span "The authorization signature. If multiple signatures are required, include them …" at bounding box center [600, 251] width 555 height 18
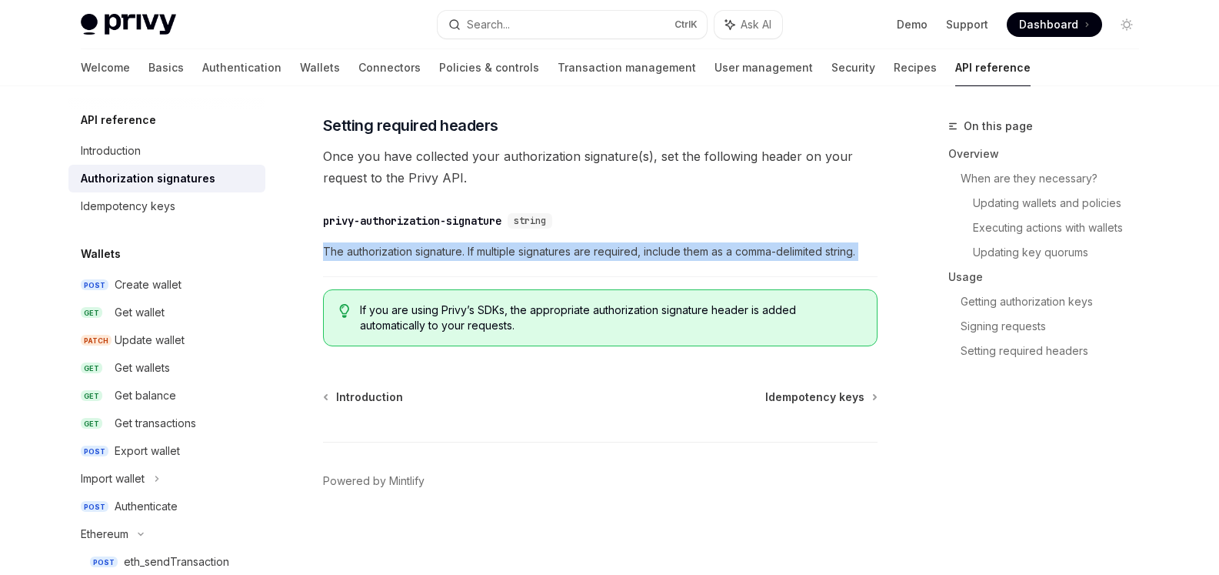
click at [505, 251] on span "The authorization signature. If multiple signatures are required, include them …" at bounding box center [600, 251] width 555 height 18
click at [495, 223] on div at bounding box center [495, 223] width 0 height 0
click at [375, 269] on div "​ privy-authorization-signature string The authorization signature. If multiple…" at bounding box center [600, 240] width 555 height 73
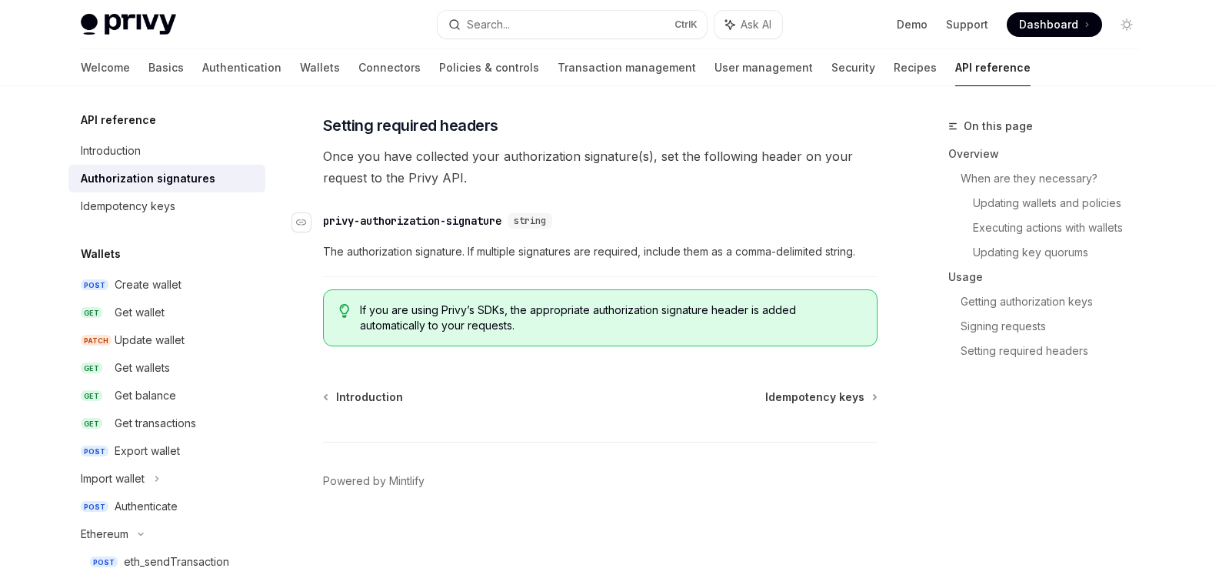
click at [337, 218] on div "privy-authorization-signature" at bounding box center [412, 220] width 178 height 15
click at [327, 220] on div "privy-authorization-signature" at bounding box center [412, 220] width 178 height 15
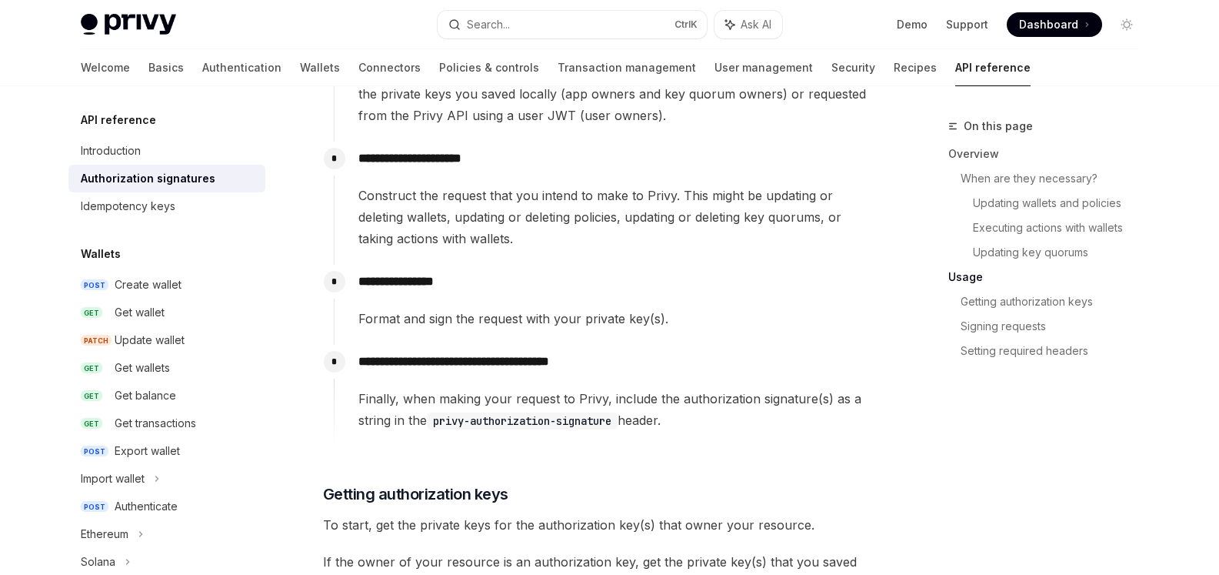
scroll to position [1544, 0]
click at [713, 225] on span "Construct the request that you intend to make to Privy. This might be updating …" at bounding box center [617, 216] width 518 height 65
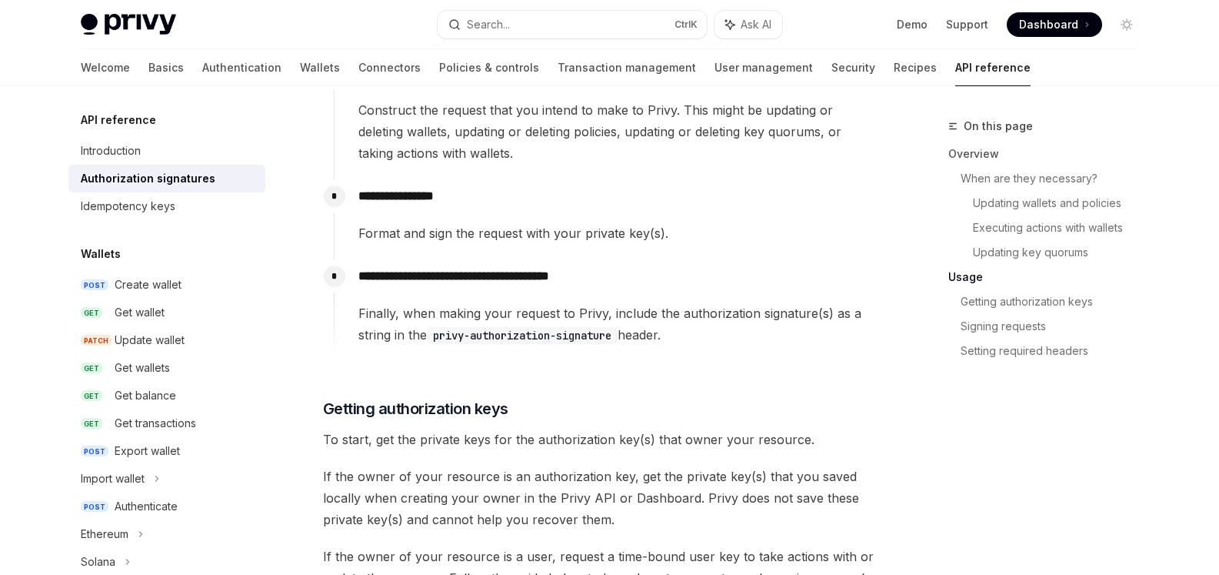
scroll to position [1774, 0]
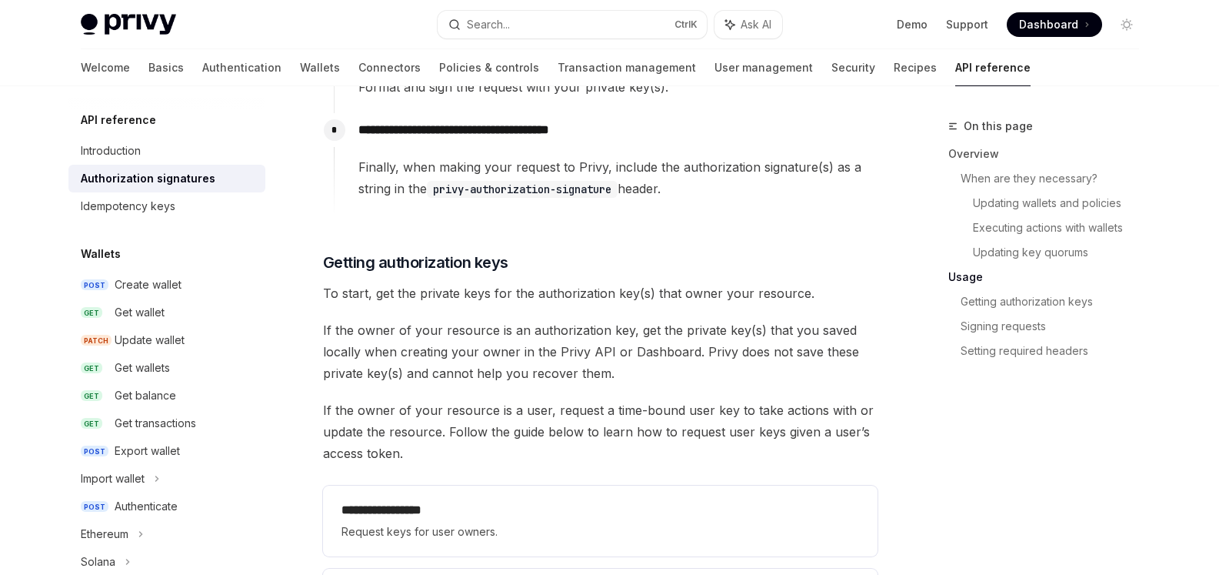
click at [497, 299] on span "To start, get the private keys for the authorization key(s) that owner your res…" at bounding box center [600, 293] width 555 height 22
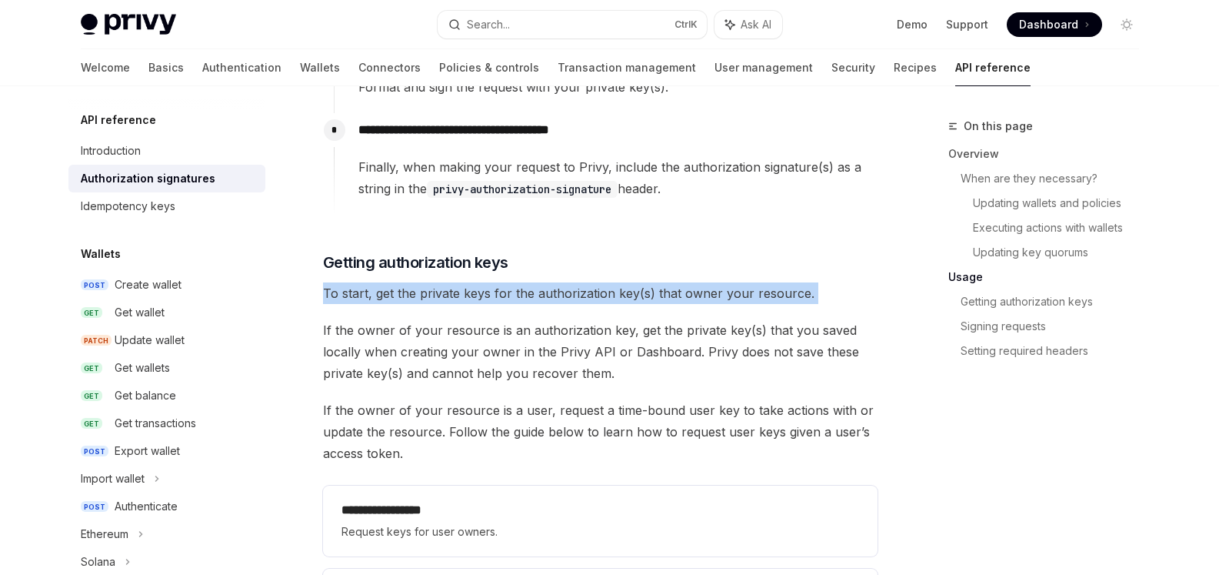
click at [497, 299] on span "To start, get the private keys for the authorization key(s) that owner your res…" at bounding box center [600, 293] width 555 height 22
click at [487, 301] on div at bounding box center [487, 301] width 0 height 0
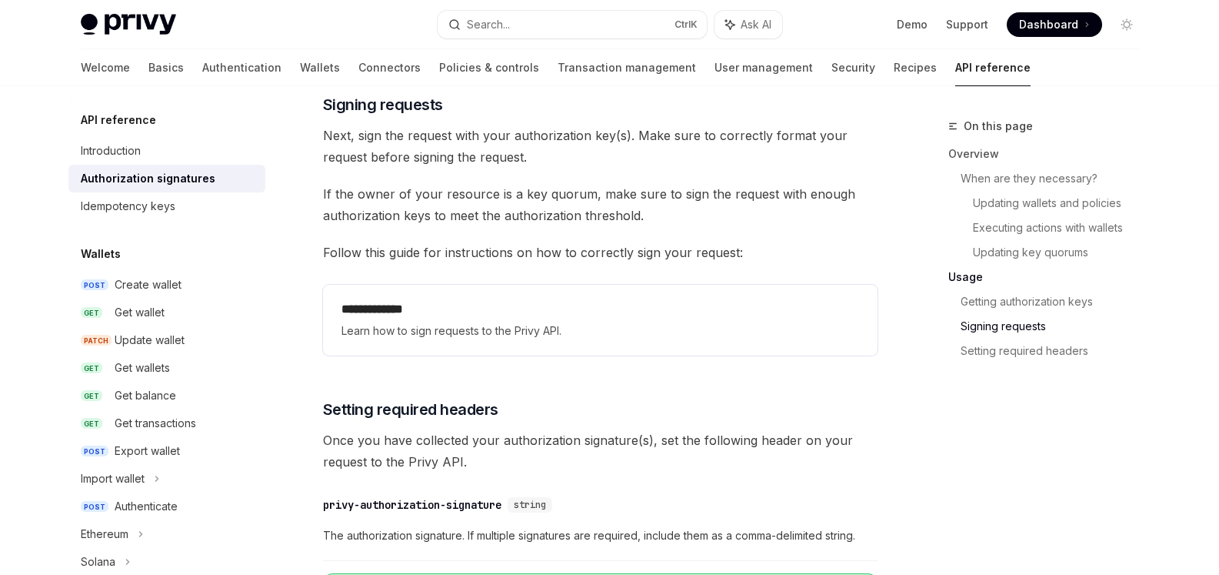
scroll to position [2390, 0]
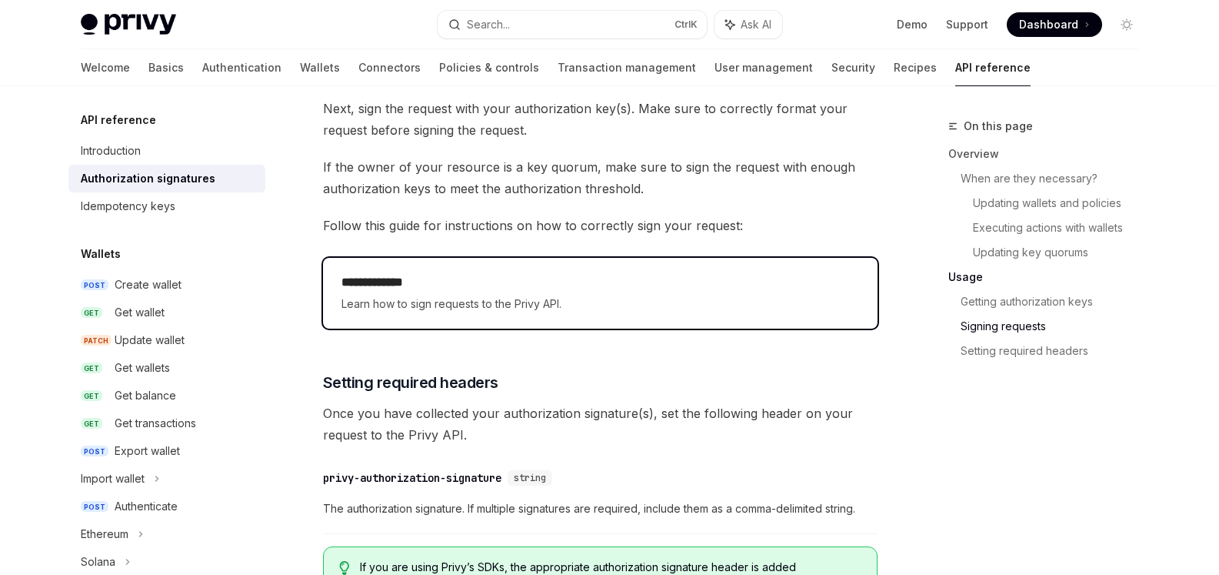
click at [508, 288] on h2 "**********" at bounding box center [600, 282] width 518 height 18
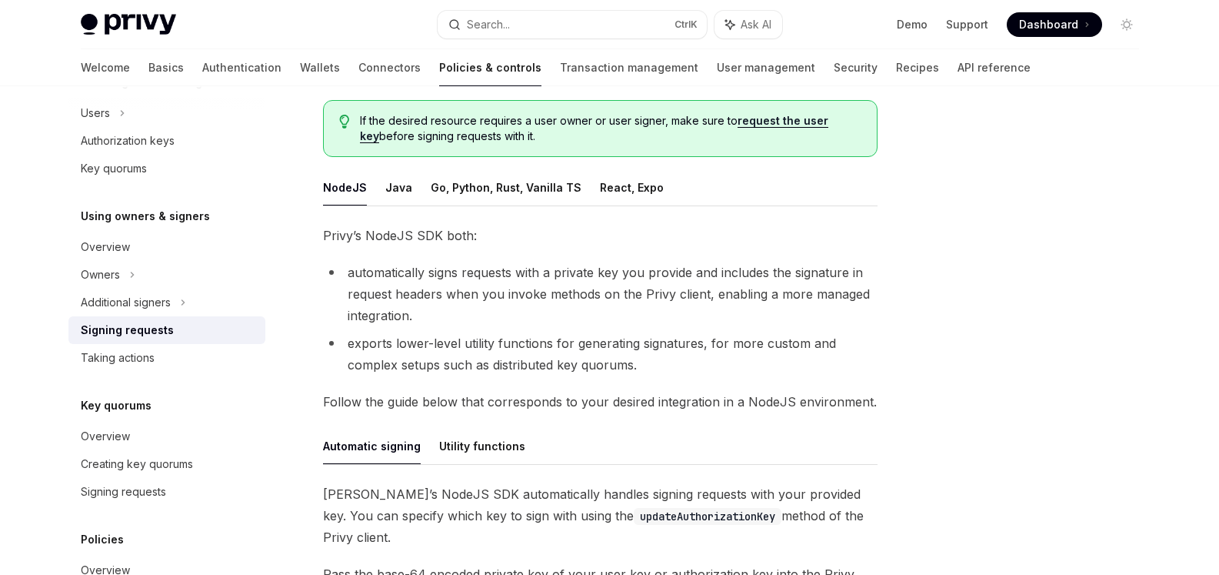
scroll to position [154, 0]
click at [606, 191] on button "React, Expo" at bounding box center [632, 186] width 64 height 36
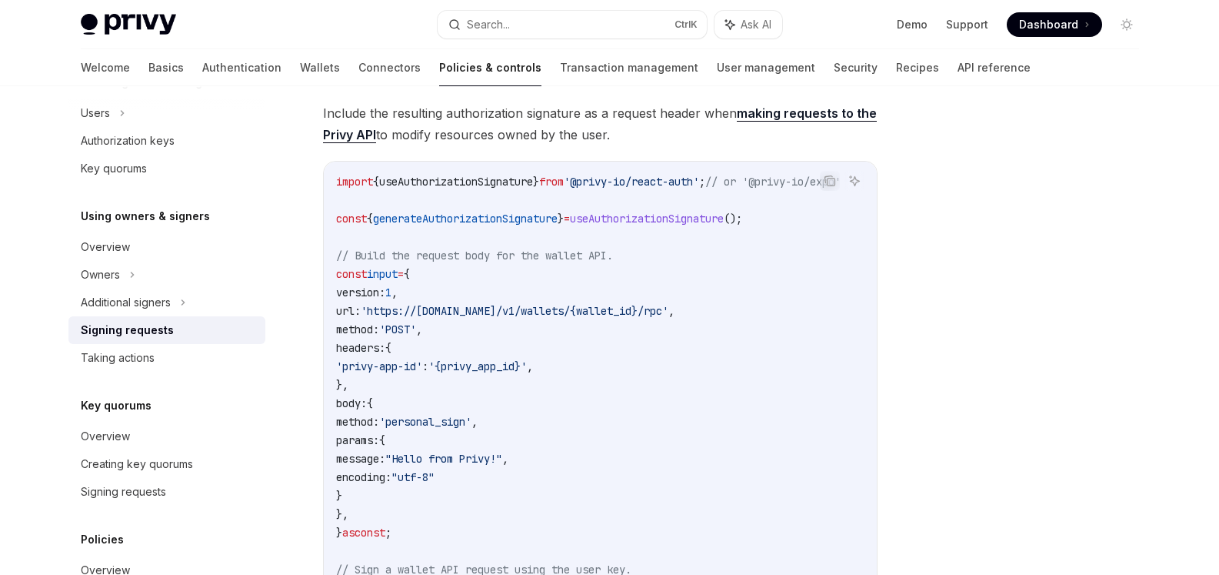
scroll to position [461, 0]
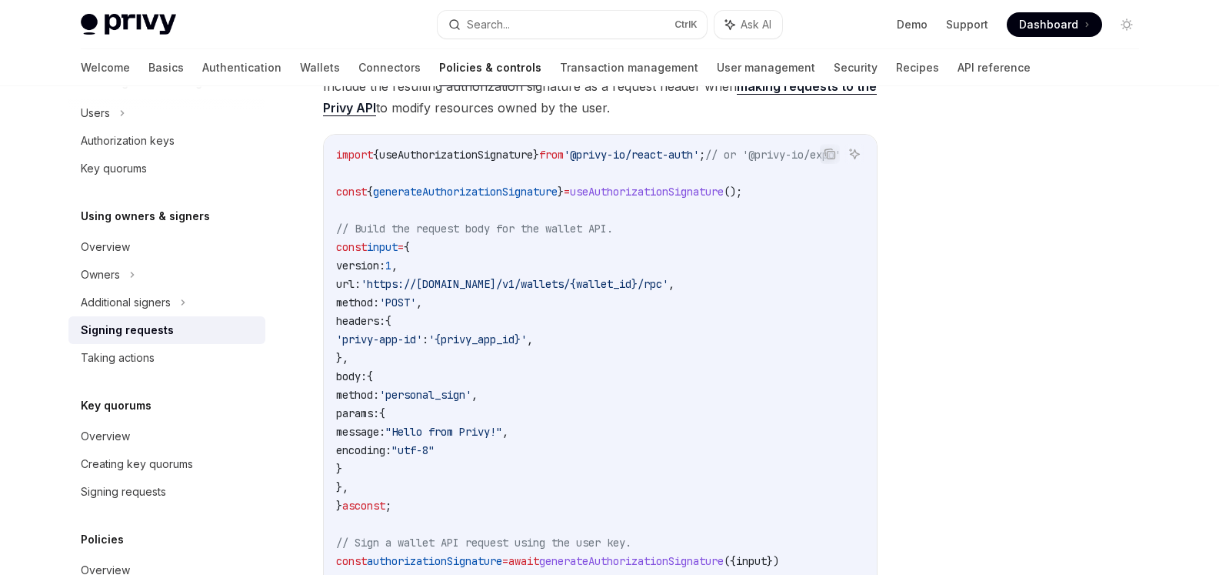
click at [471, 188] on span "generateAuthorizationSignature" at bounding box center [465, 192] width 185 height 14
copy span "generateAuthorizationSignature"
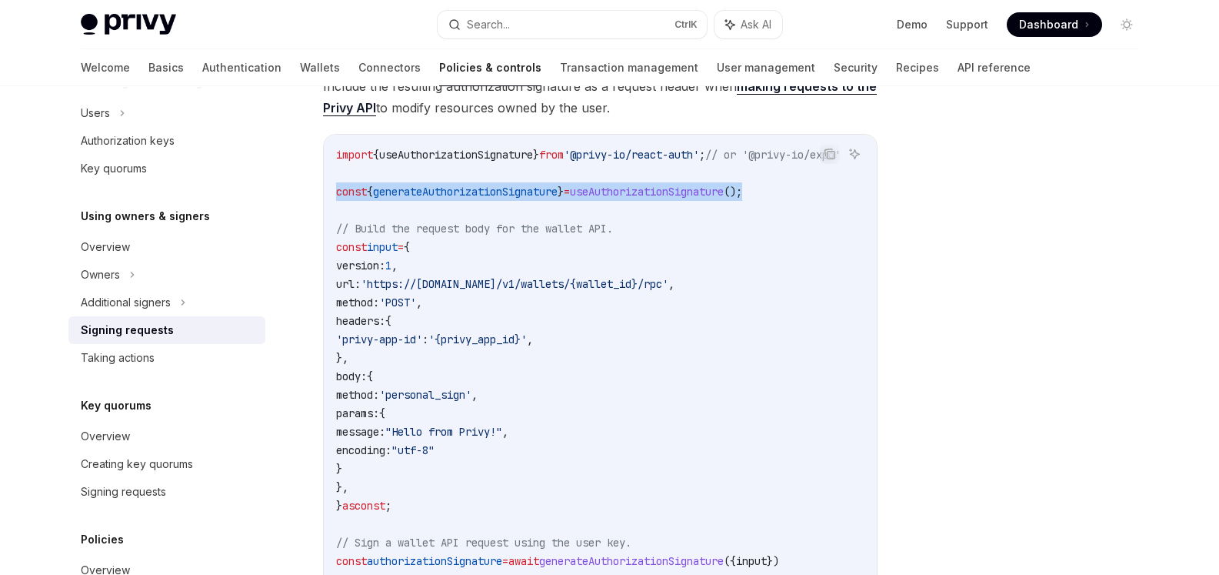
drag, startPoint x: 336, startPoint y: 198, endPoint x: 827, endPoint y: 187, distance: 490.8
click at [827, 187] on code "import { useAuthorizationSignature } from '@privy-io/react-auth' ; // or '@priv…" at bounding box center [606, 459] width 541 height 628
copy span "const { generateAuthorizationSignature } = useAuthorizationSignature ();"
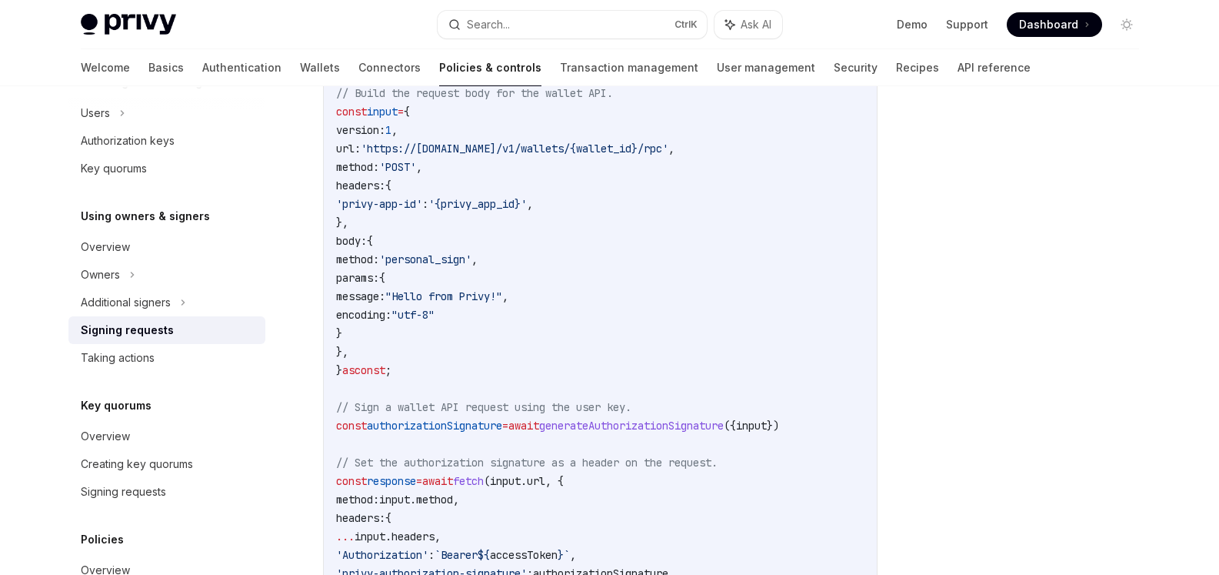
scroll to position [538, 0]
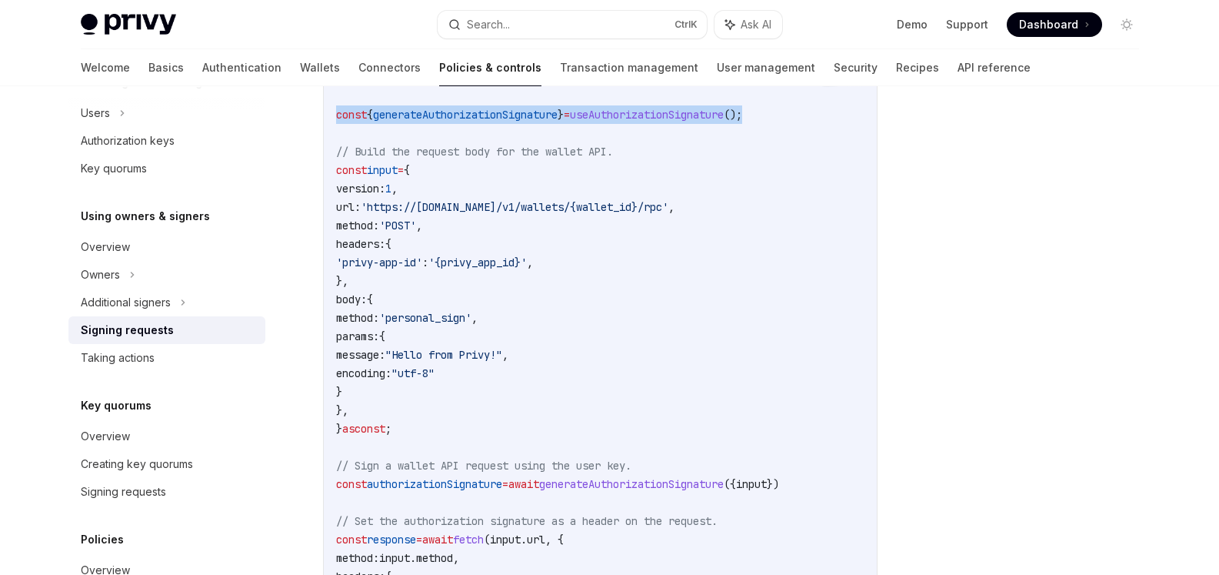
click at [495, 108] on span "generateAuthorizationSignature" at bounding box center [465, 115] width 185 height 14
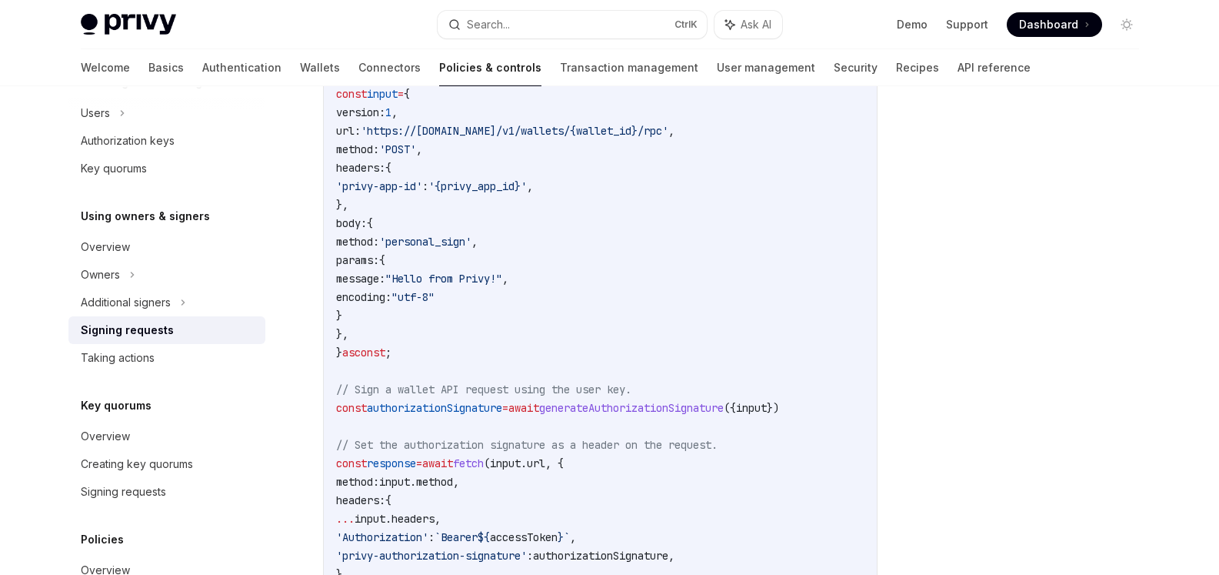
scroll to position [615, 0]
click at [434, 410] on span "authorizationSignature" at bounding box center [434, 407] width 135 height 14
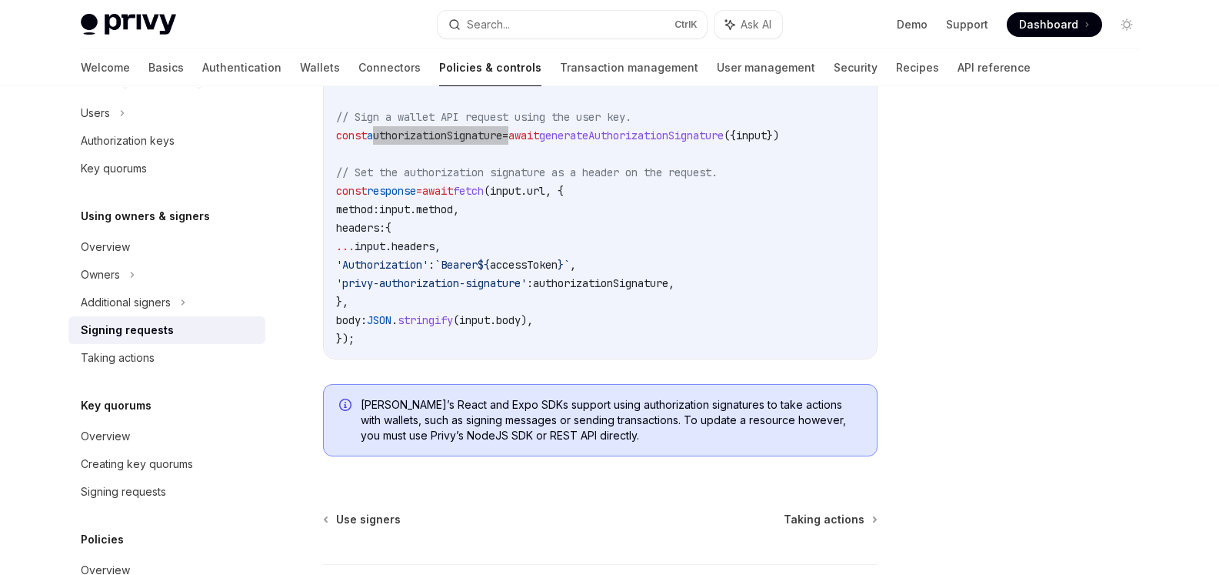
scroll to position [966, 0]
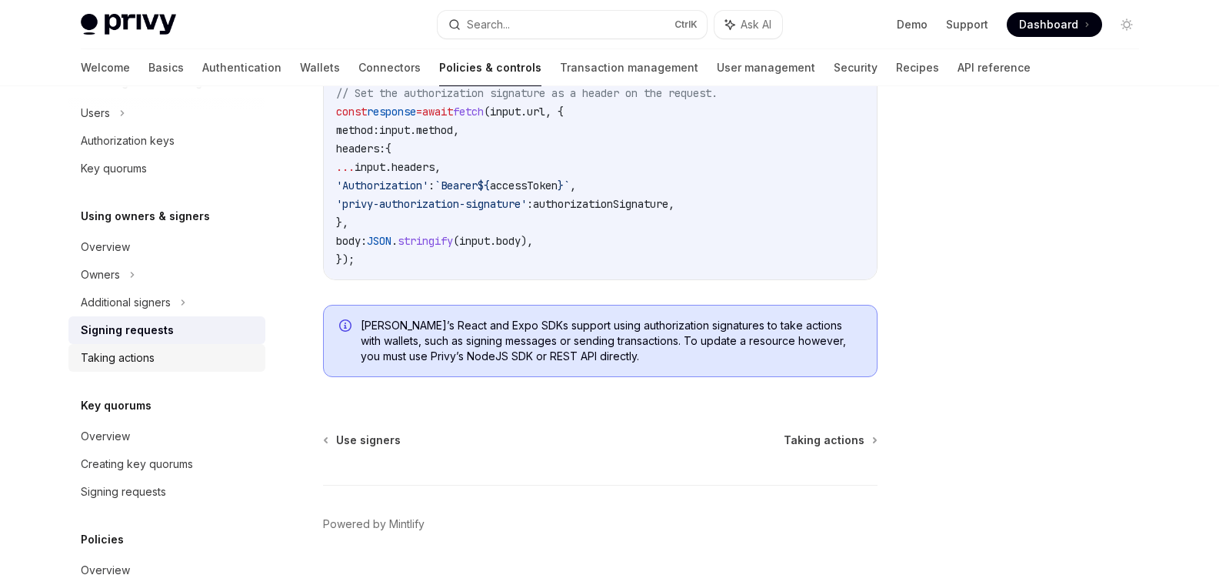
click at [132, 364] on div "Taking actions" at bounding box center [118, 357] width 74 height 18
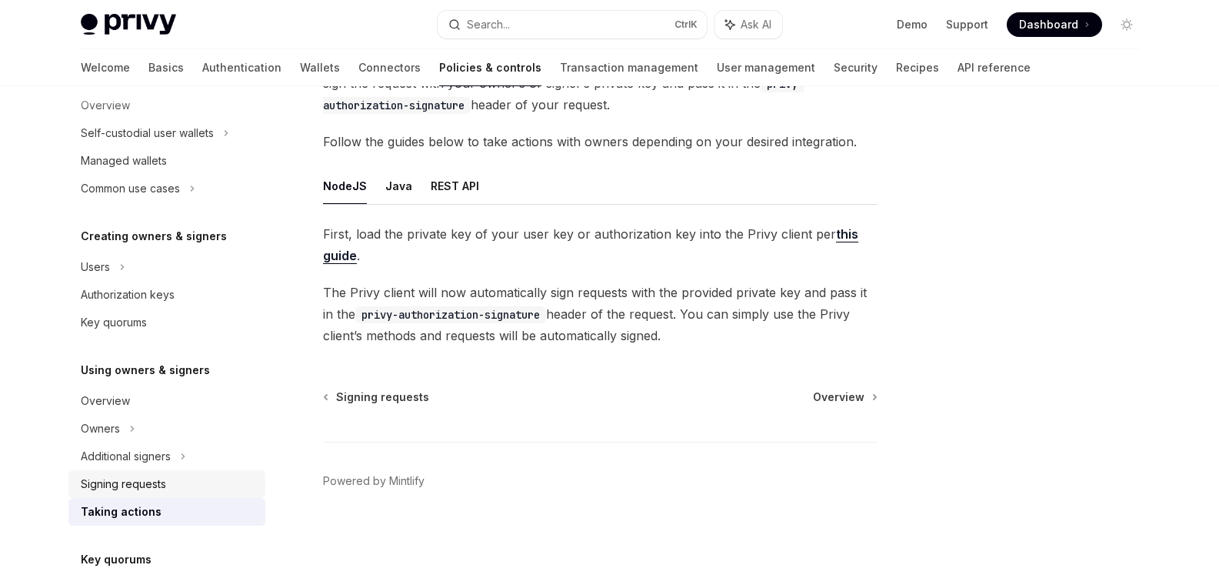
scroll to position [143, 0]
click at [127, 486] on div "Signing requests" at bounding box center [123, 484] width 85 height 18
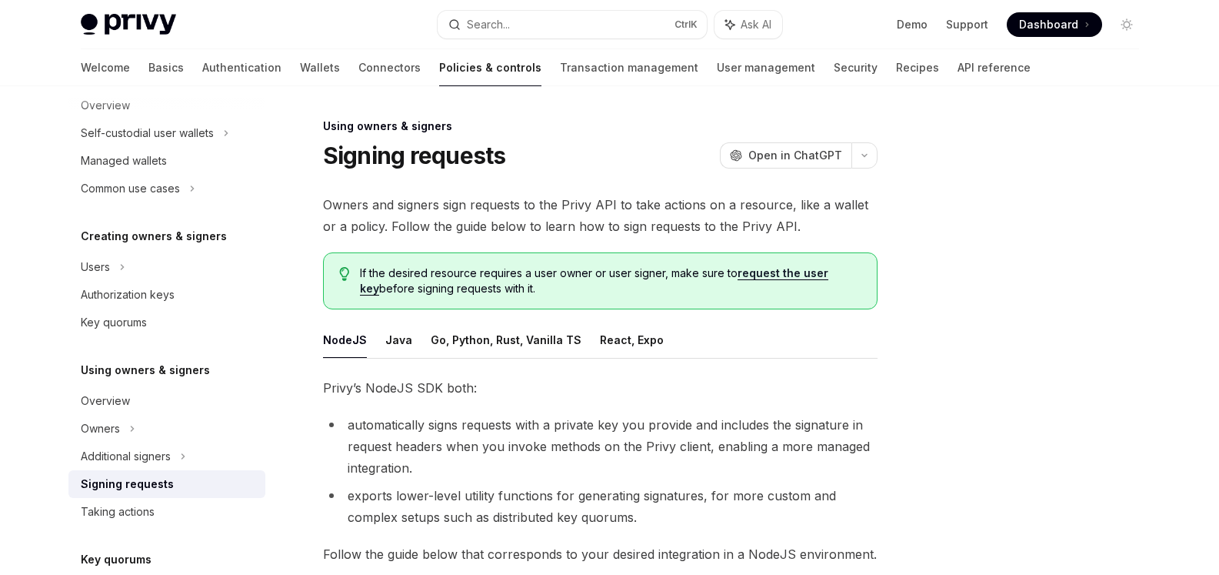
type textarea "*"
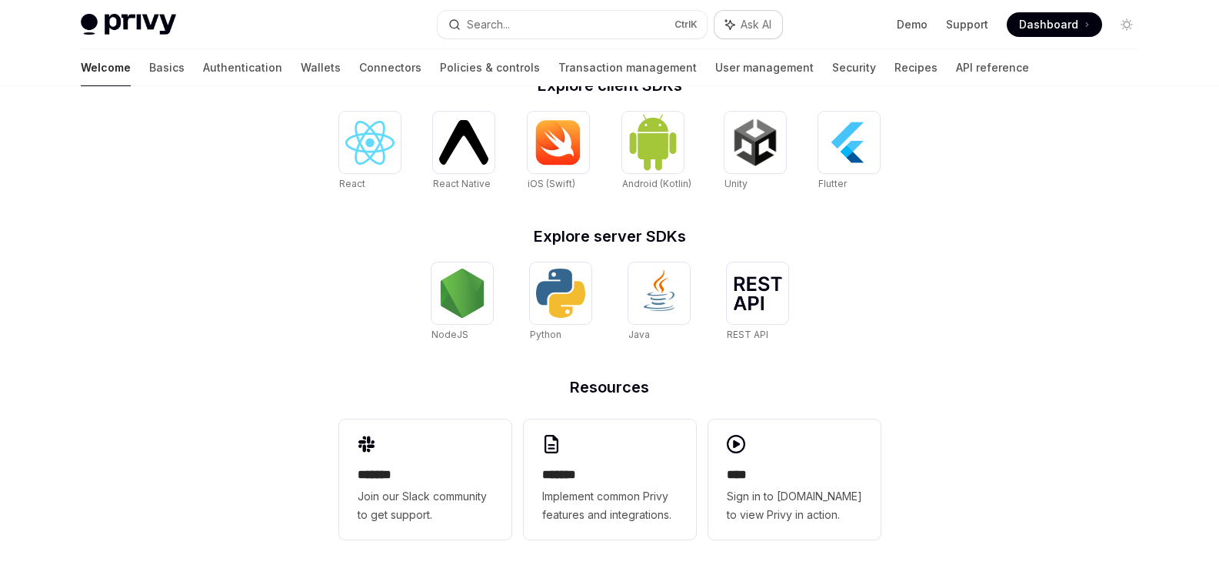
scroll to position [648, 0]
